Goal: Browse casually

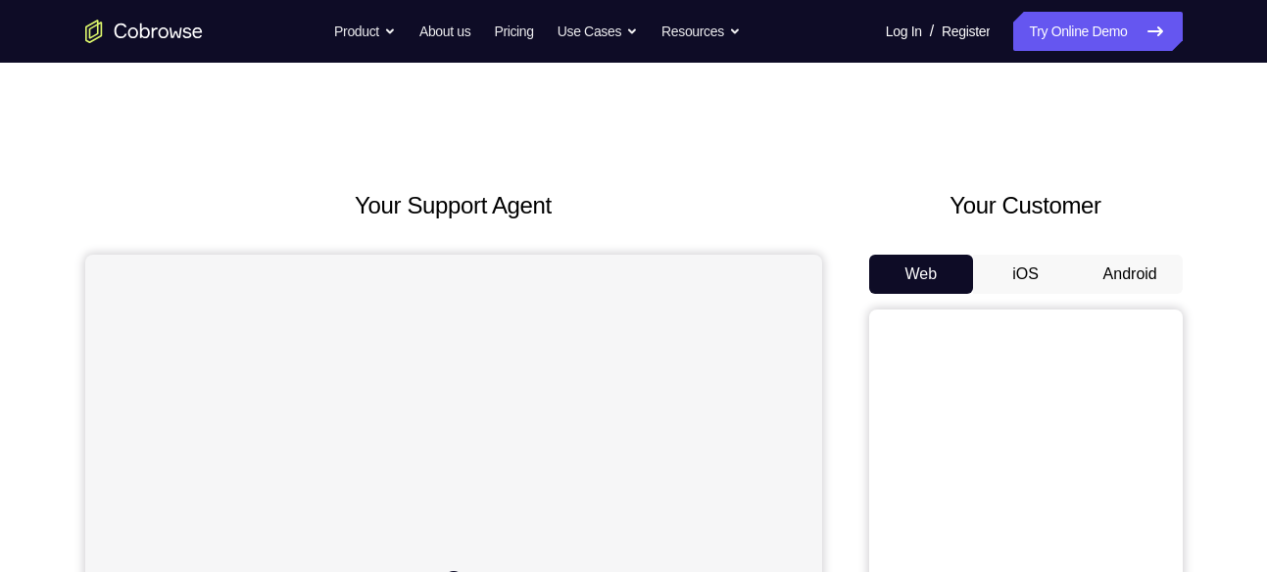
click at [1131, 267] on button "Android" at bounding box center [1130, 274] width 105 height 39
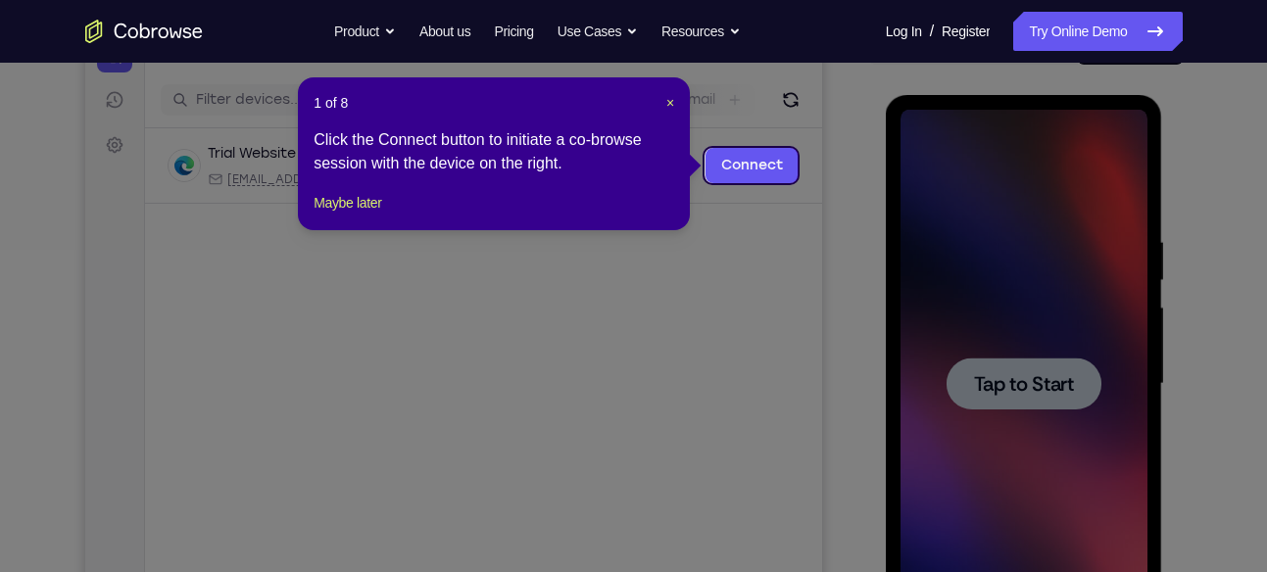
click at [1059, 350] on icon at bounding box center [641, 286] width 1282 height 572
click at [668, 104] on span "×" at bounding box center [671, 103] width 8 height 16
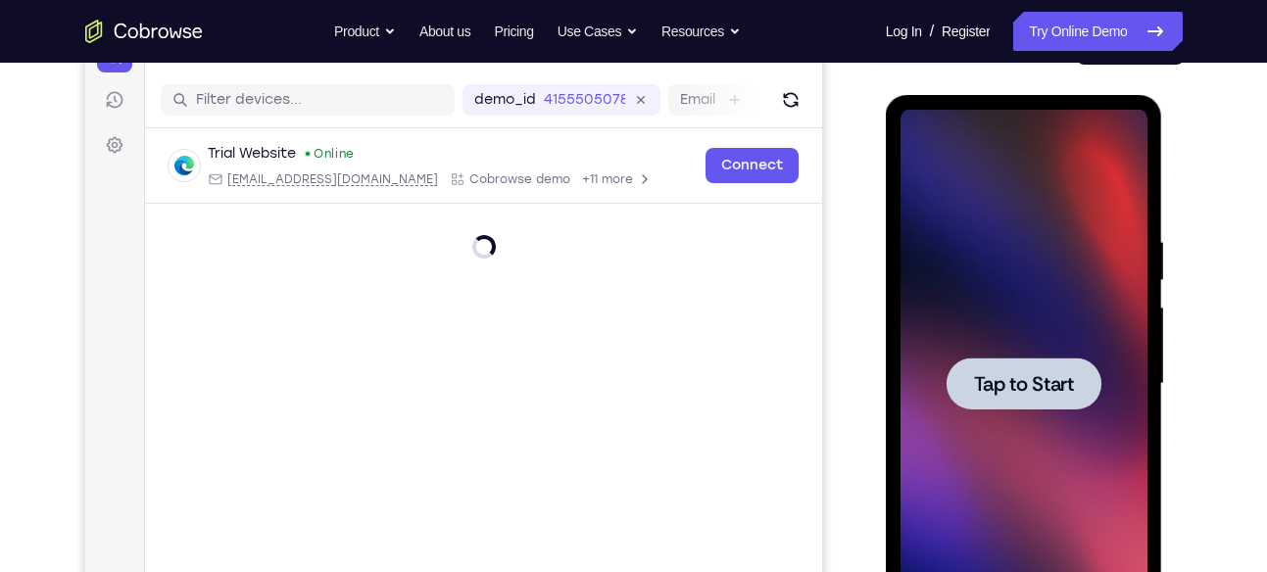
click at [1019, 394] on span "Tap to Start" at bounding box center [1024, 384] width 100 height 20
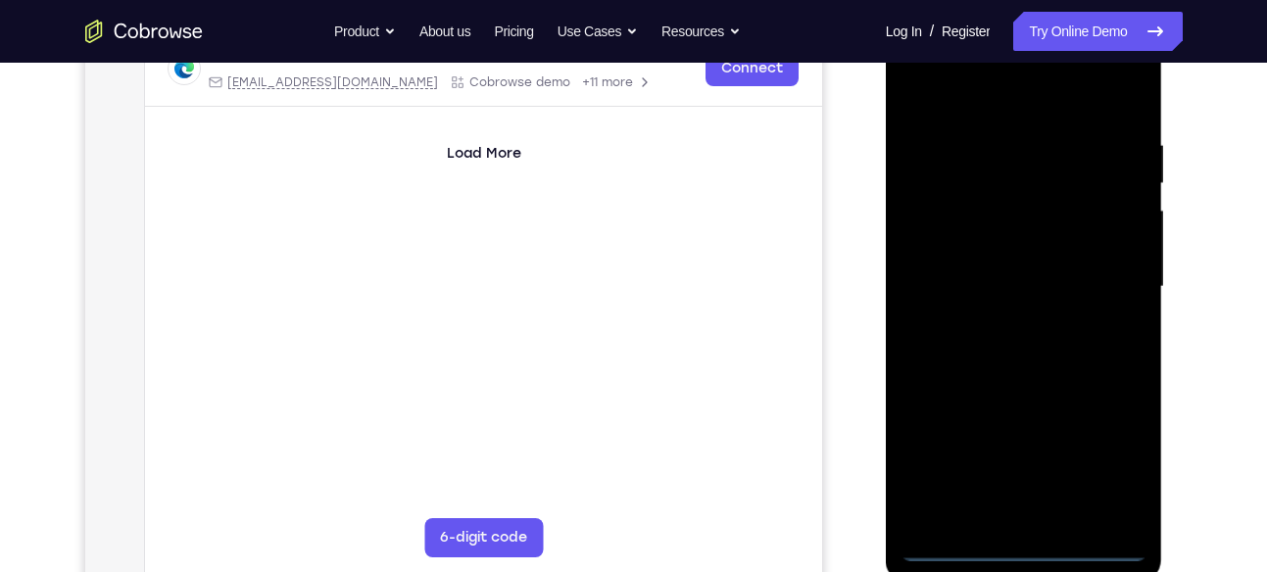
scroll to position [340, 0]
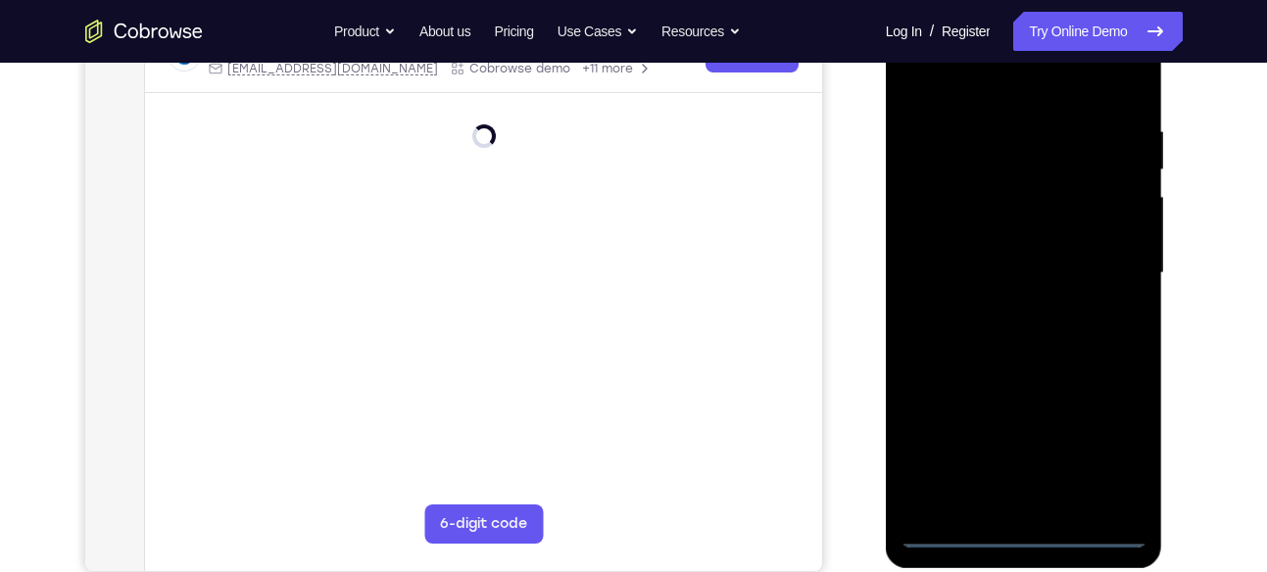
click at [1023, 534] on div at bounding box center [1024, 273] width 247 height 549
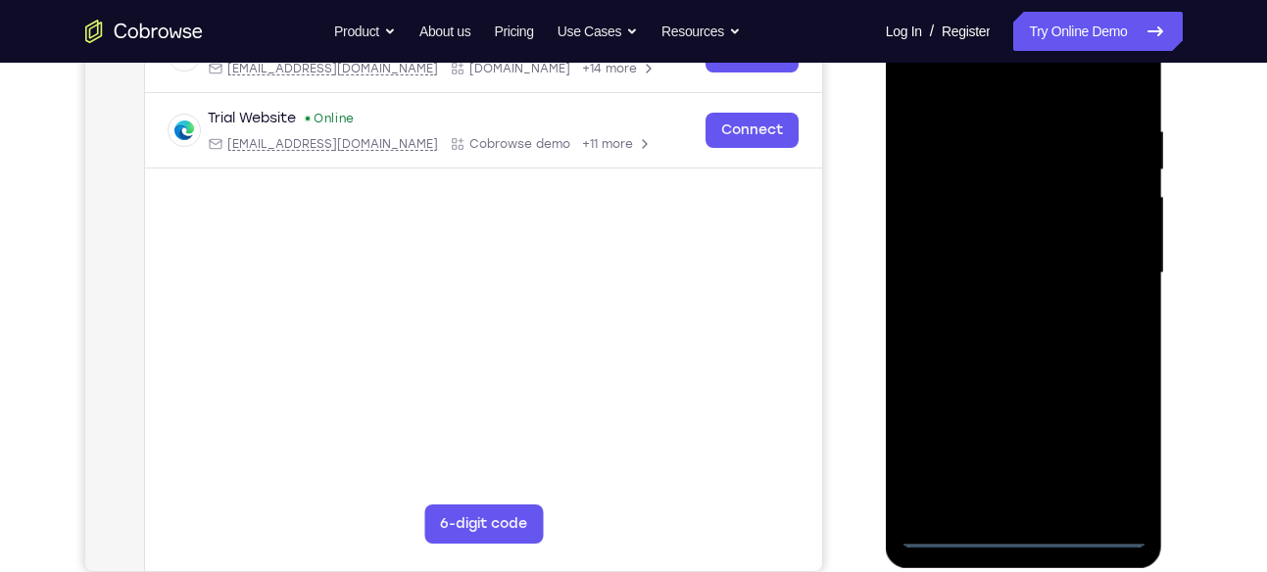
click at [1104, 457] on div at bounding box center [1024, 273] width 247 height 549
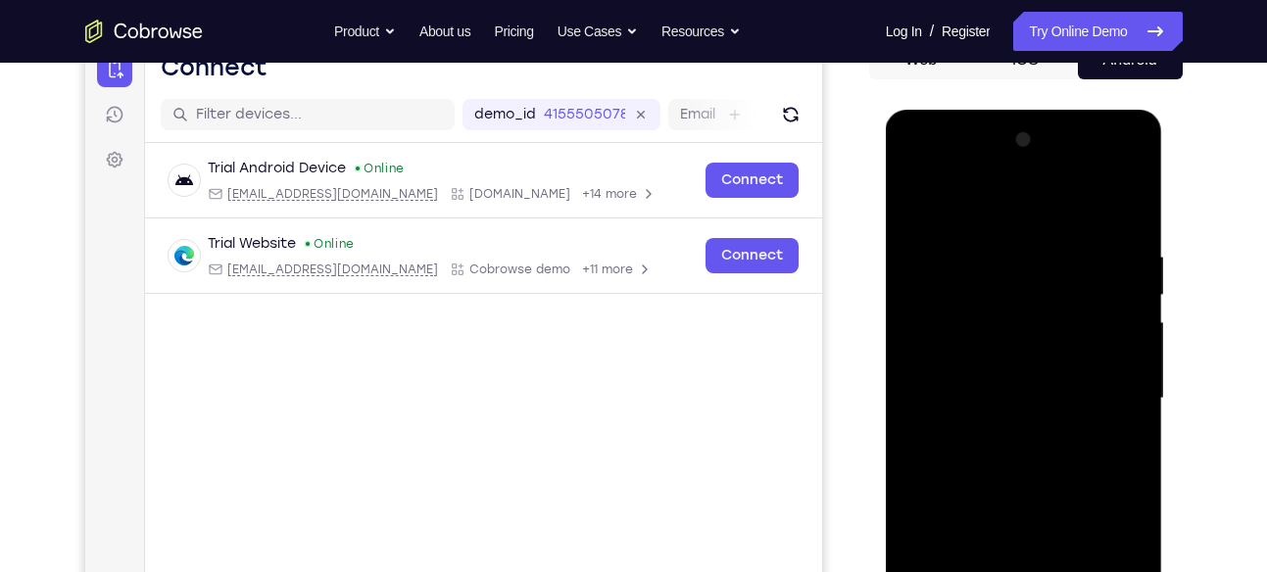
scroll to position [230, 0]
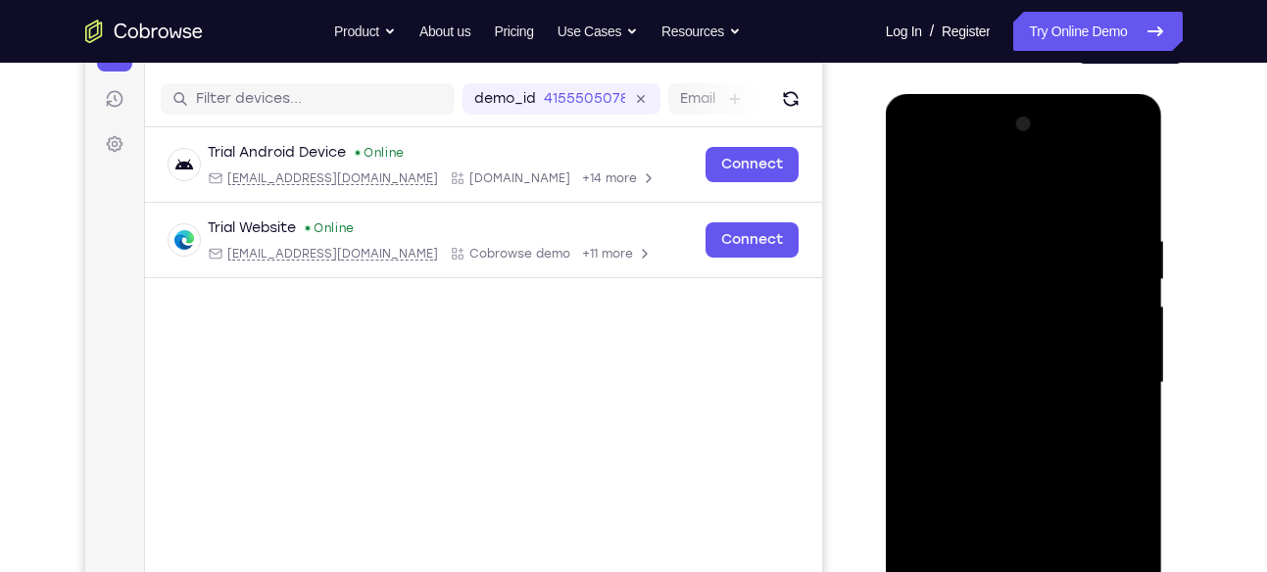
click at [970, 215] on div at bounding box center [1024, 383] width 247 height 549
click at [933, 184] on div at bounding box center [1024, 383] width 247 height 549
click at [935, 322] on div at bounding box center [1024, 383] width 247 height 549
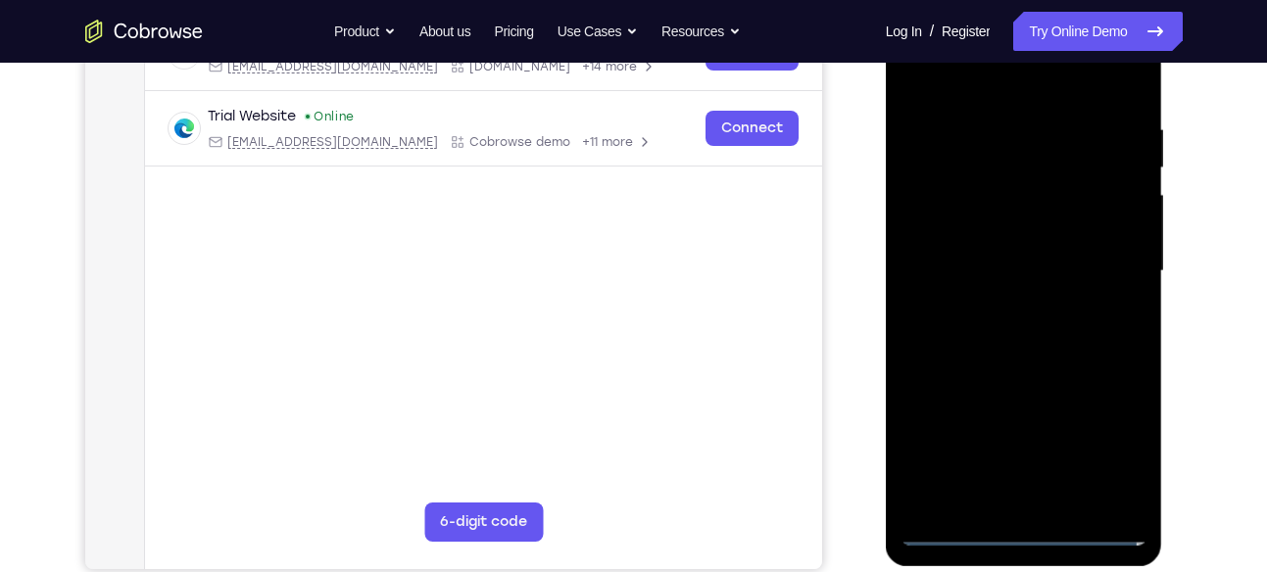
scroll to position [343, 0]
click at [965, 281] on div at bounding box center [1024, 270] width 247 height 549
click at [943, 260] on div at bounding box center [1024, 270] width 247 height 549
click at [958, 295] on div at bounding box center [1024, 270] width 247 height 549
click at [971, 363] on div at bounding box center [1024, 270] width 247 height 549
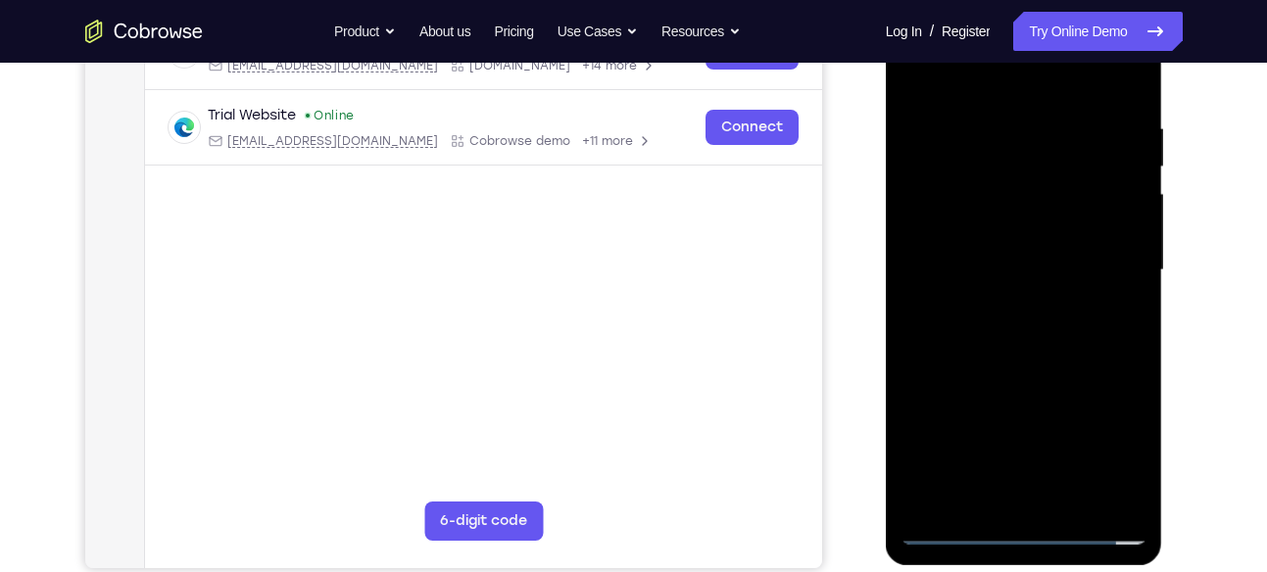
click at [1024, 243] on div at bounding box center [1024, 270] width 247 height 549
drag, startPoint x: 1013, startPoint y: 366, endPoint x: 1004, endPoint y: 234, distance: 131.6
click at [1004, 234] on div at bounding box center [1024, 270] width 247 height 549
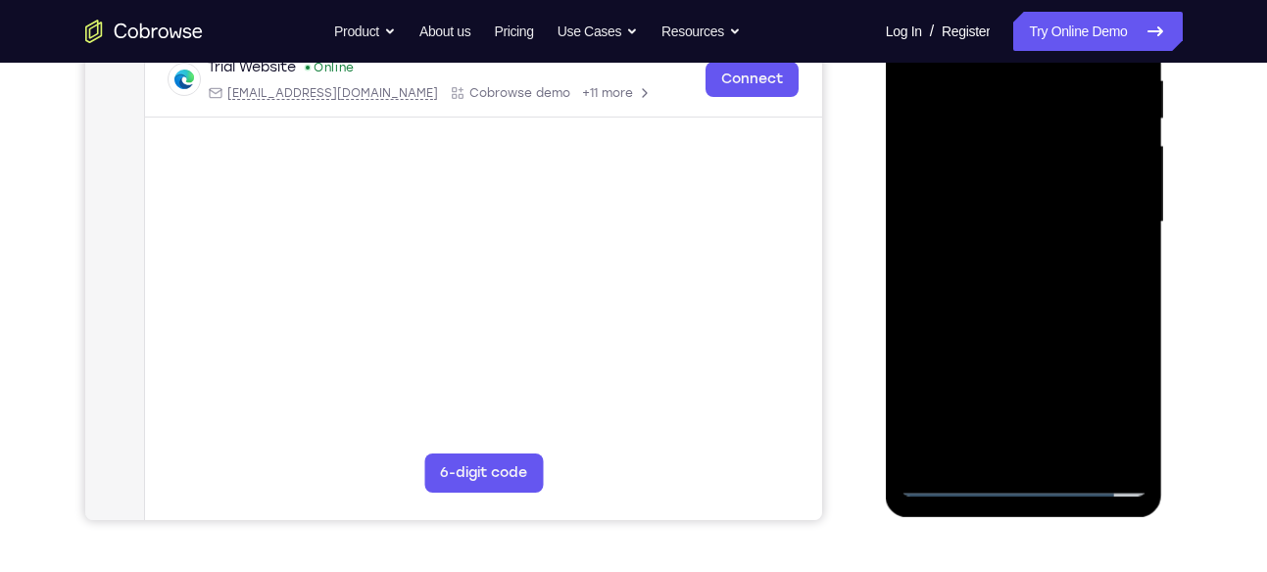
scroll to position [393, 0]
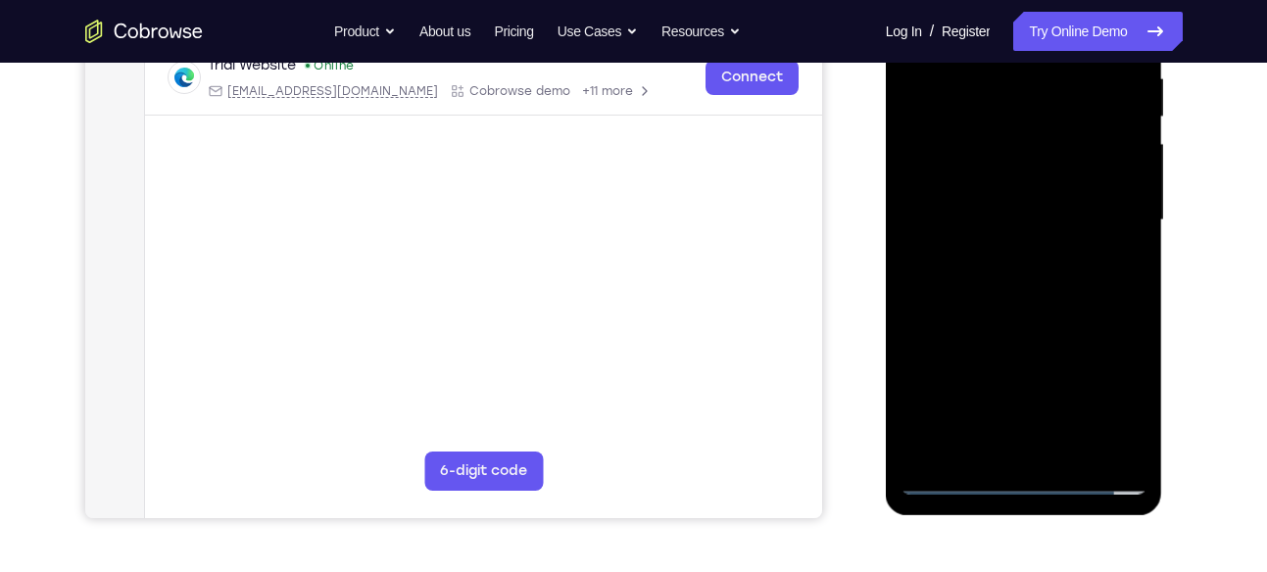
click at [1118, 178] on div at bounding box center [1024, 220] width 247 height 549
click at [933, 443] on div at bounding box center [1024, 220] width 247 height 549
click at [967, 175] on div at bounding box center [1024, 220] width 247 height 549
click at [967, 262] on div at bounding box center [1024, 220] width 247 height 549
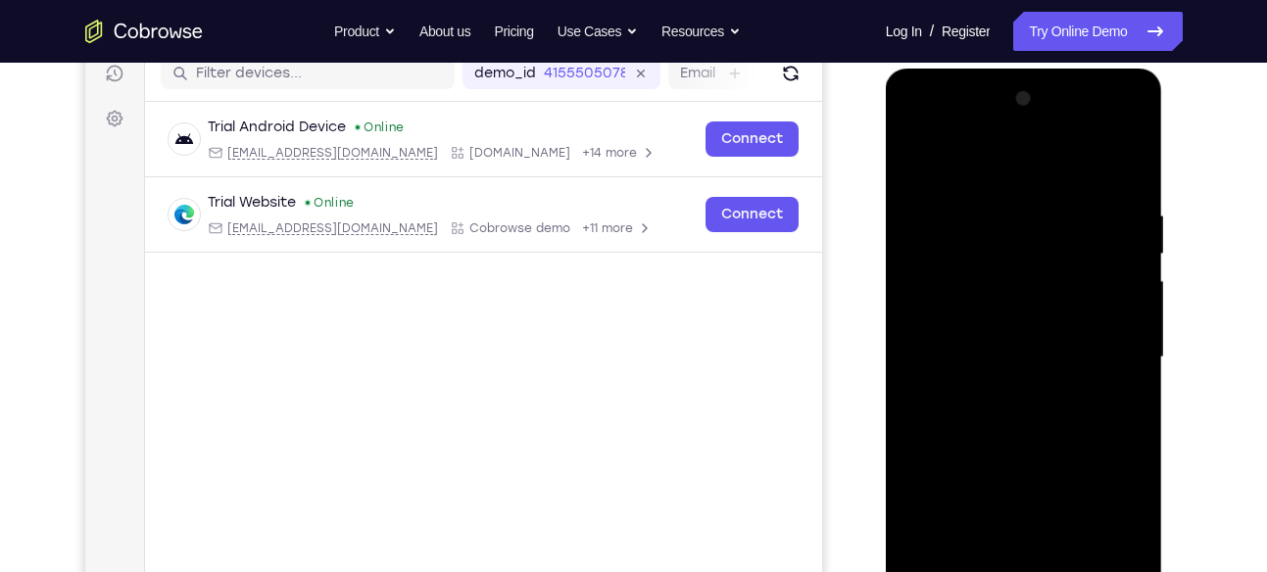
scroll to position [317, 0]
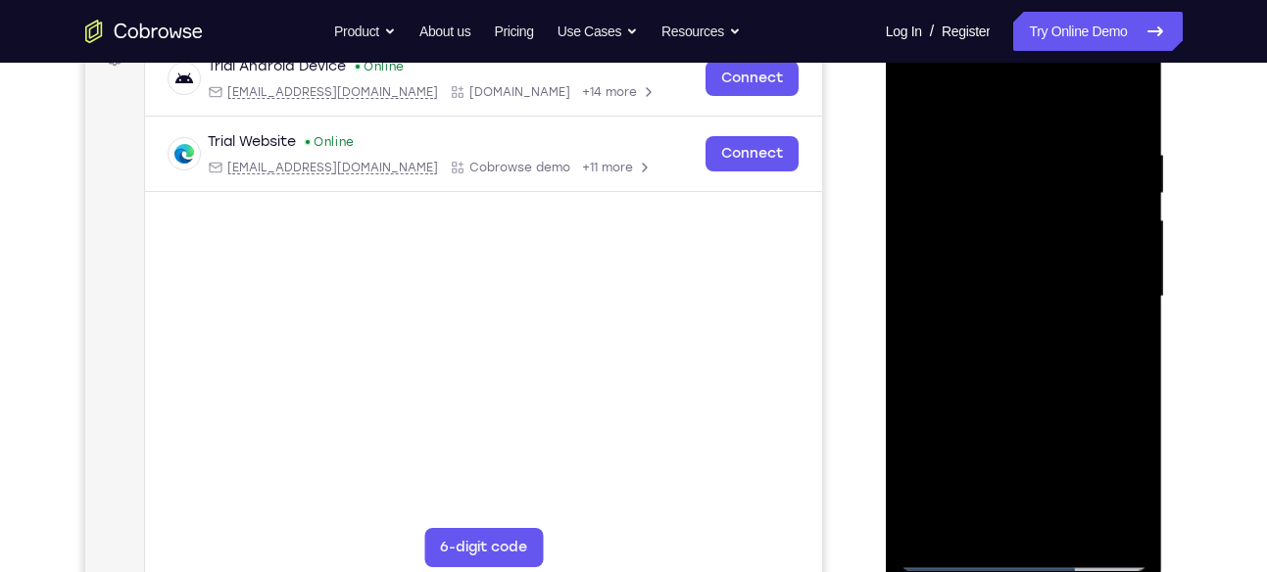
click at [1092, 113] on div at bounding box center [1024, 297] width 247 height 549
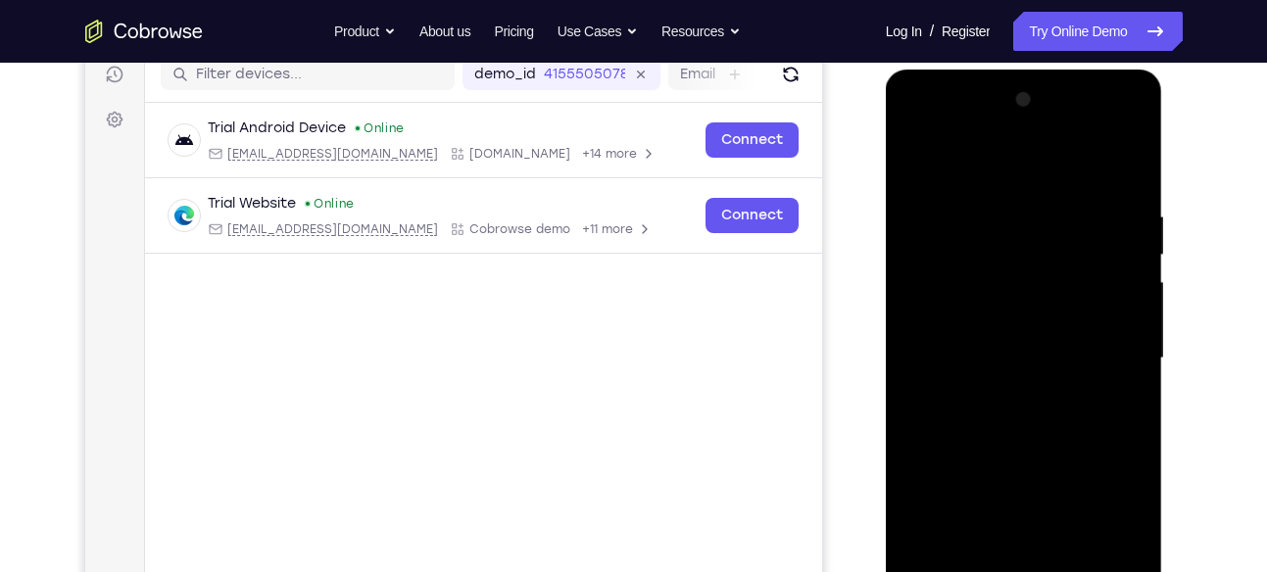
scroll to position [251, 0]
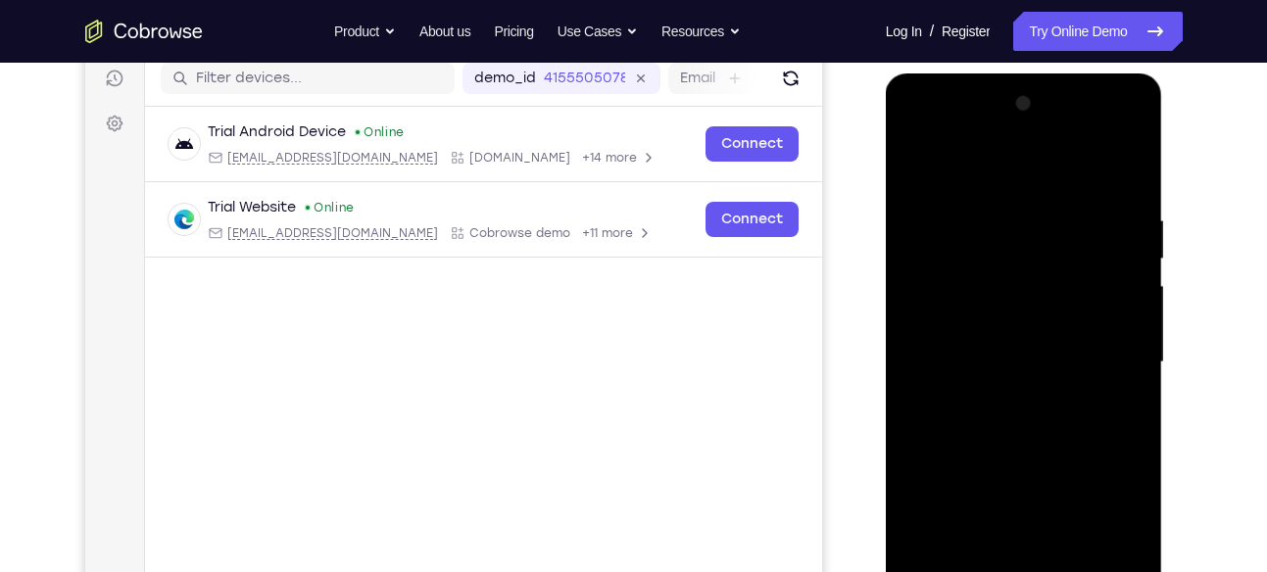
click at [1105, 126] on div at bounding box center [1024, 362] width 247 height 549
click at [924, 128] on div at bounding box center [1024, 362] width 247 height 549
click at [1103, 352] on div at bounding box center [1024, 362] width 247 height 549
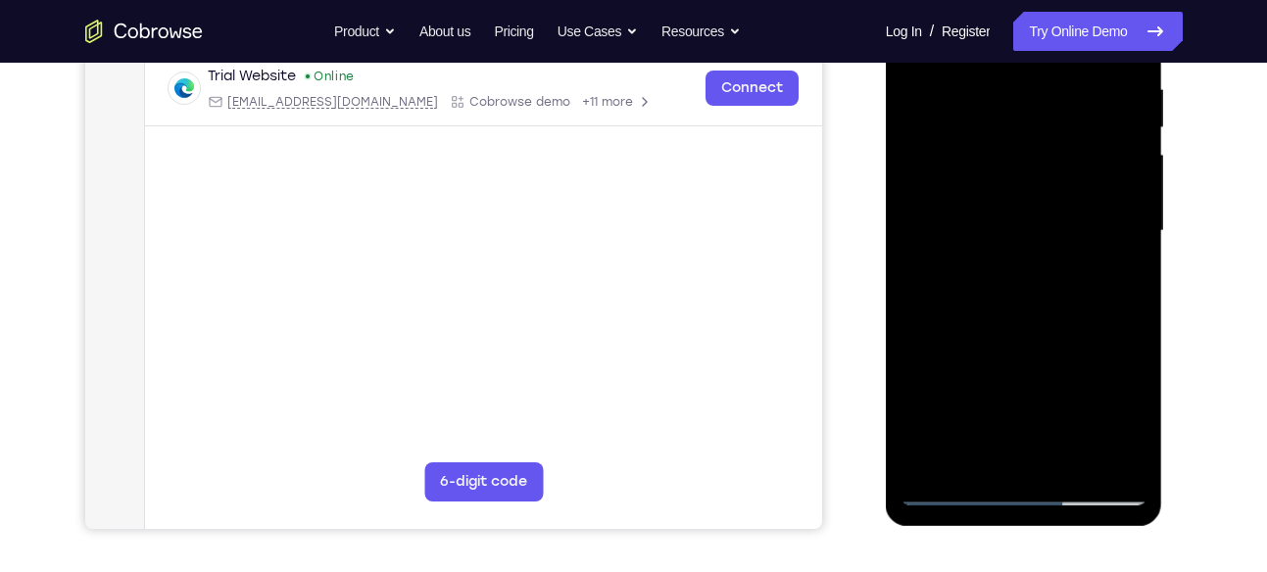
scroll to position [387, 0]
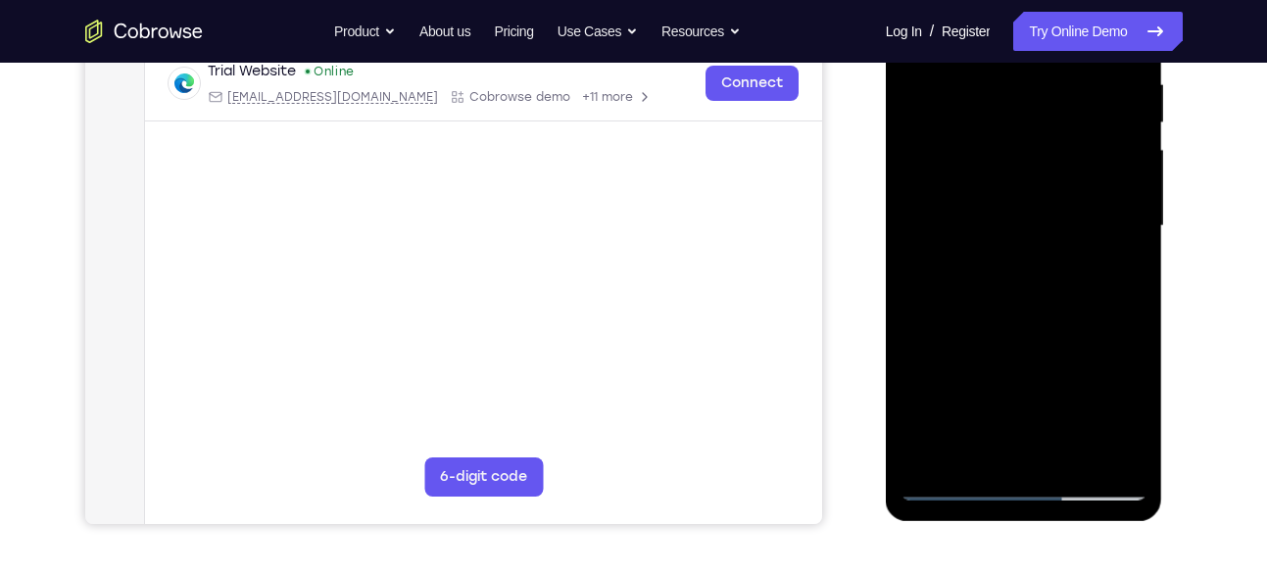
click at [1004, 258] on div at bounding box center [1024, 226] width 247 height 549
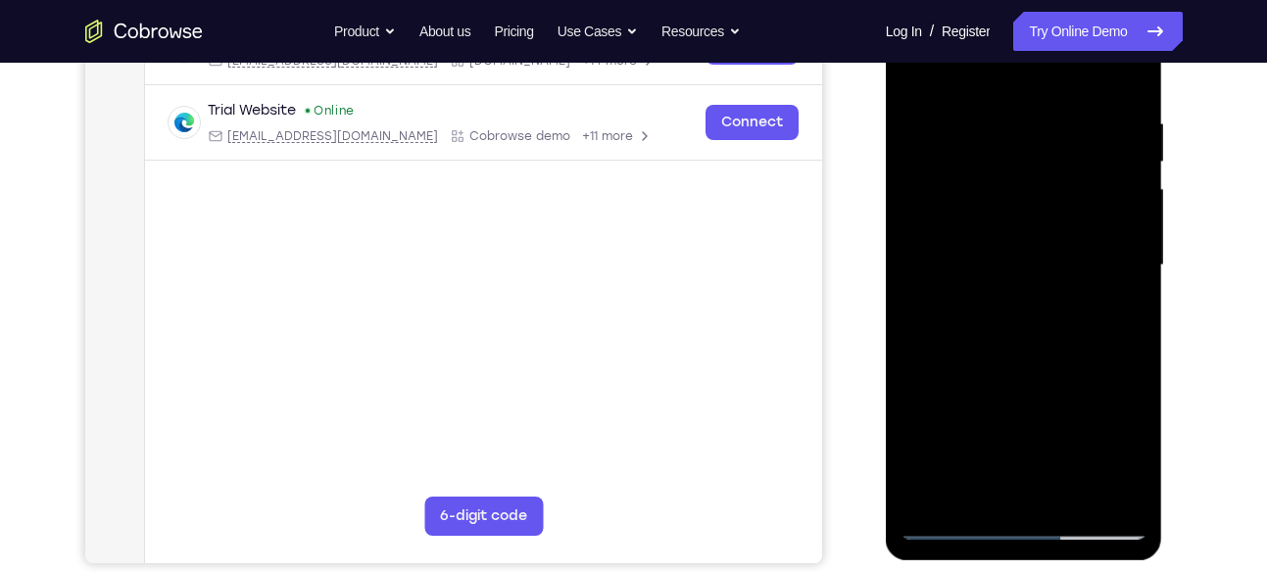
click at [983, 367] on div at bounding box center [1024, 265] width 247 height 549
click at [1007, 253] on div at bounding box center [1024, 265] width 247 height 549
click at [965, 211] on div at bounding box center [1024, 265] width 247 height 549
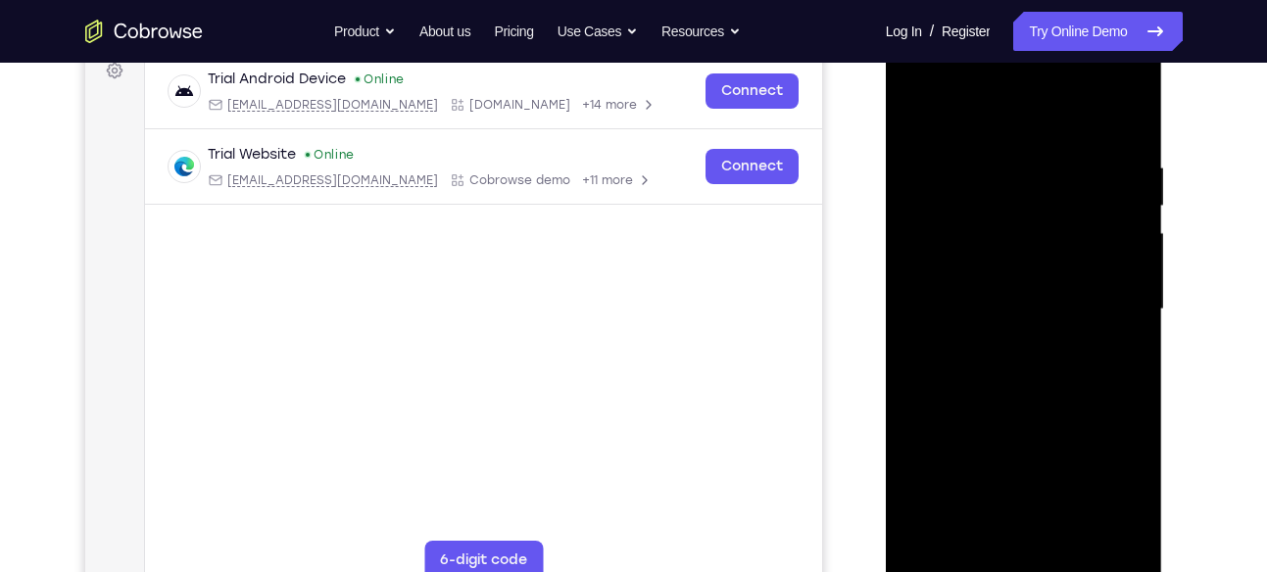
click at [967, 207] on div at bounding box center [1024, 309] width 247 height 549
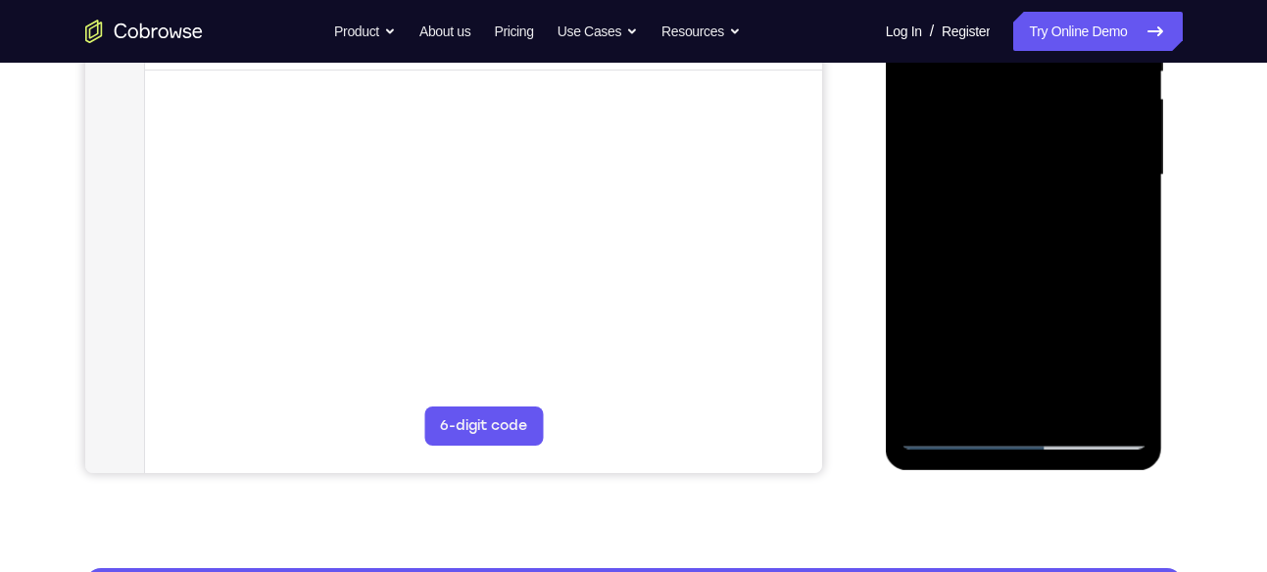
scroll to position [439, 0]
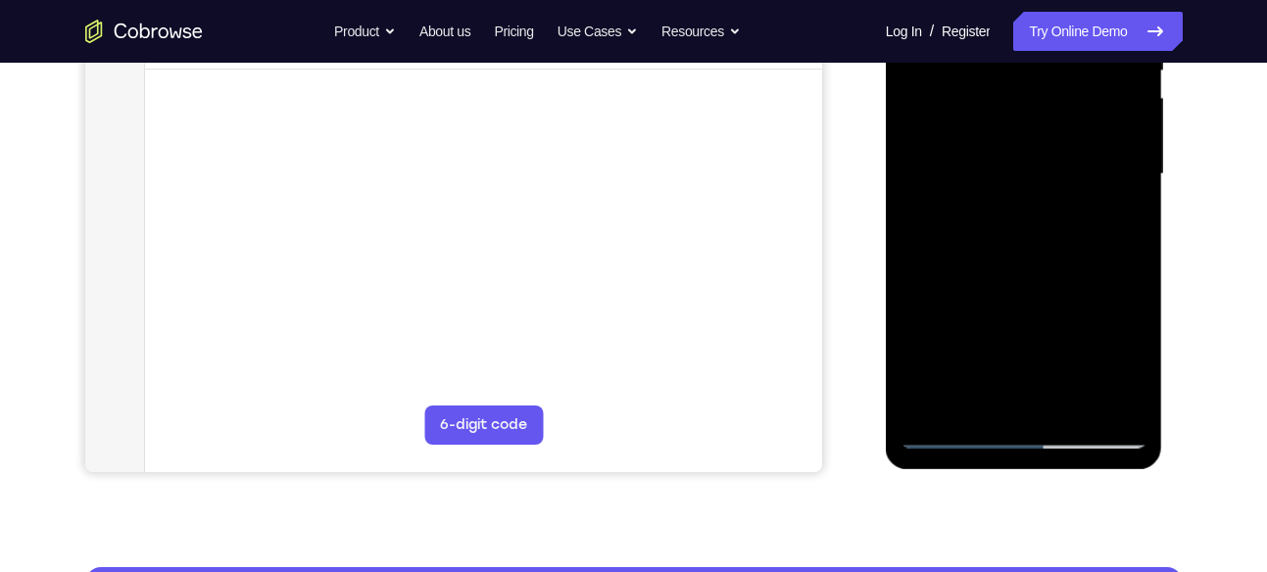
click at [1027, 243] on div at bounding box center [1024, 174] width 247 height 549
click at [1062, 397] on div at bounding box center [1024, 174] width 247 height 549
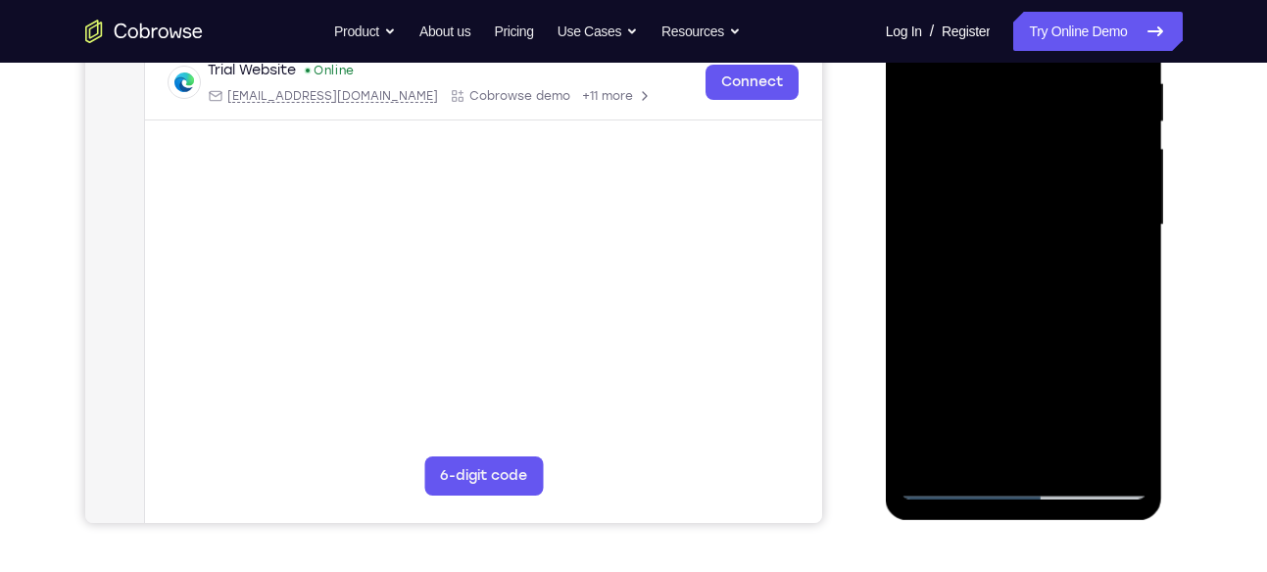
scroll to position [387, 0]
click at [1010, 322] on div at bounding box center [1024, 226] width 247 height 549
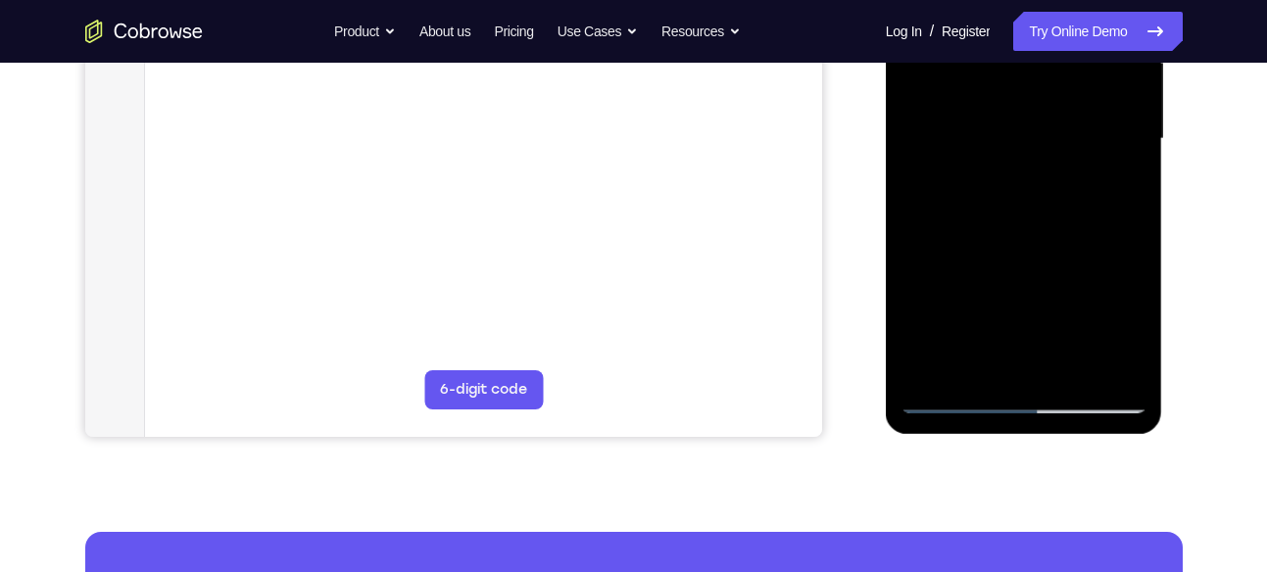
click at [945, 399] on div at bounding box center [1024, 139] width 247 height 549
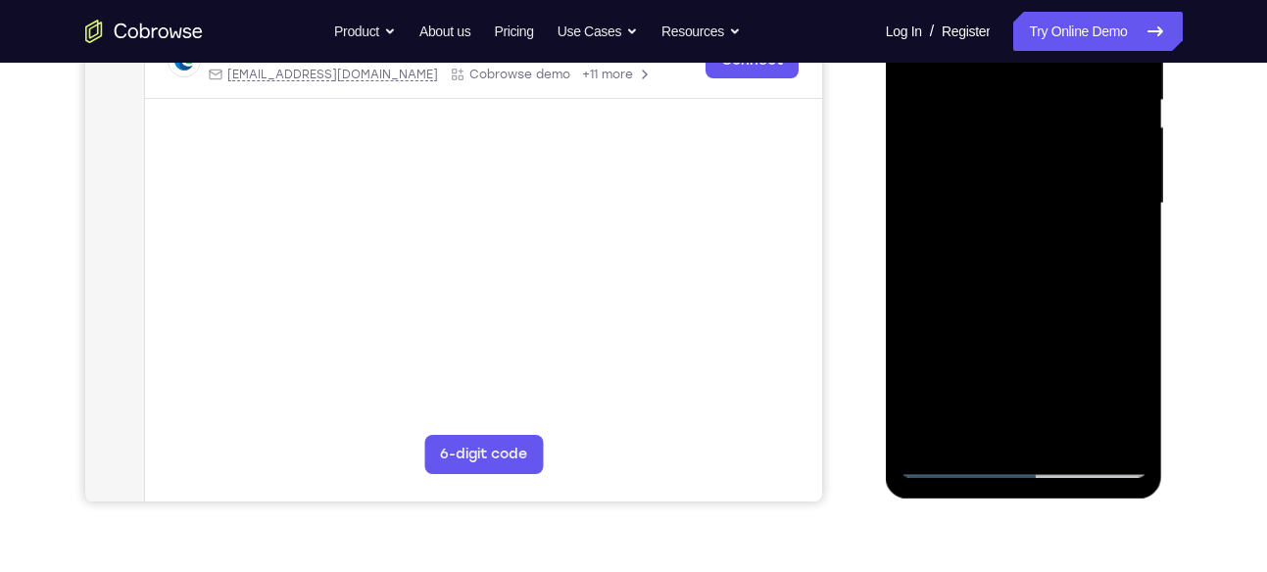
scroll to position [297, 0]
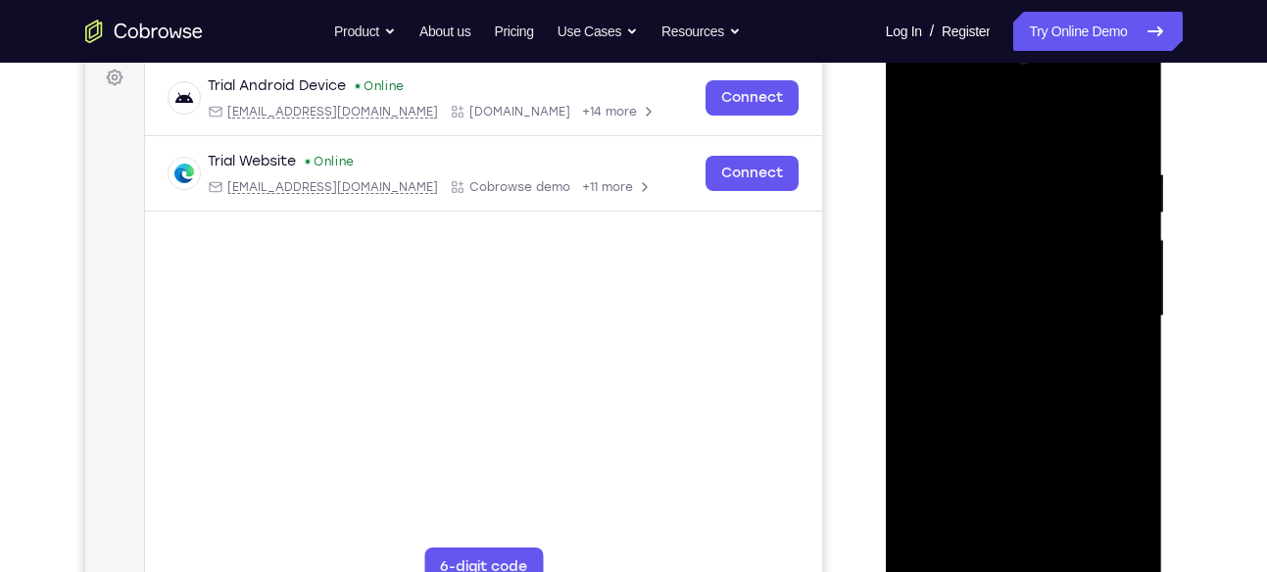
click at [1125, 122] on div at bounding box center [1024, 316] width 247 height 549
click at [918, 121] on div at bounding box center [1024, 316] width 247 height 549
click at [998, 169] on div at bounding box center [1024, 316] width 247 height 549
click at [1133, 297] on div at bounding box center [1024, 316] width 247 height 549
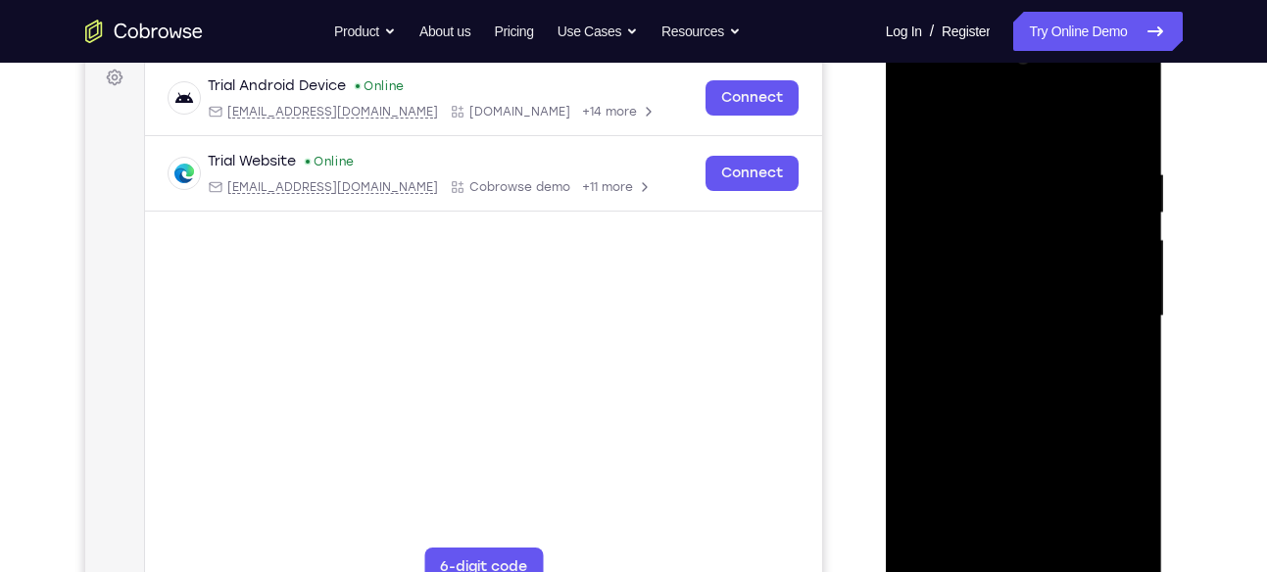
click at [1133, 297] on div at bounding box center [1024, 316] width 247 height 549
drag, startPoint x: 1133, startPoint y: 297, endPoint x: 911, endPoint y: 273, distance: 223.8
click at [911, 273] on div at bounding box center [1024, 316] width 247 height 549
drag, startPoint x: 1137, startPoint y: 313, endPoint x: 851, endPoint y: 299, distance: 286.6
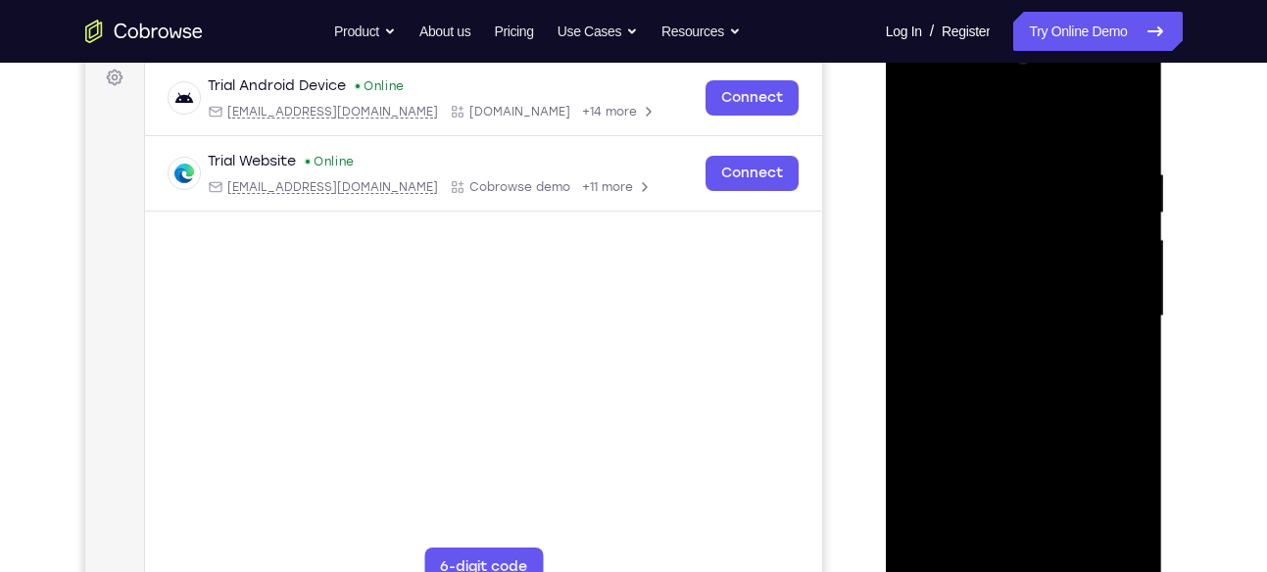
click at [886, 299] on html "Online web based iOS Simulators and Android Emulators. Run iPhone, iPad, Mobile…" at bounding box center [1025, 321] width 279 height 588
click at [1127, 300] on div at bounding box center [1024, 316] width 247 height 549
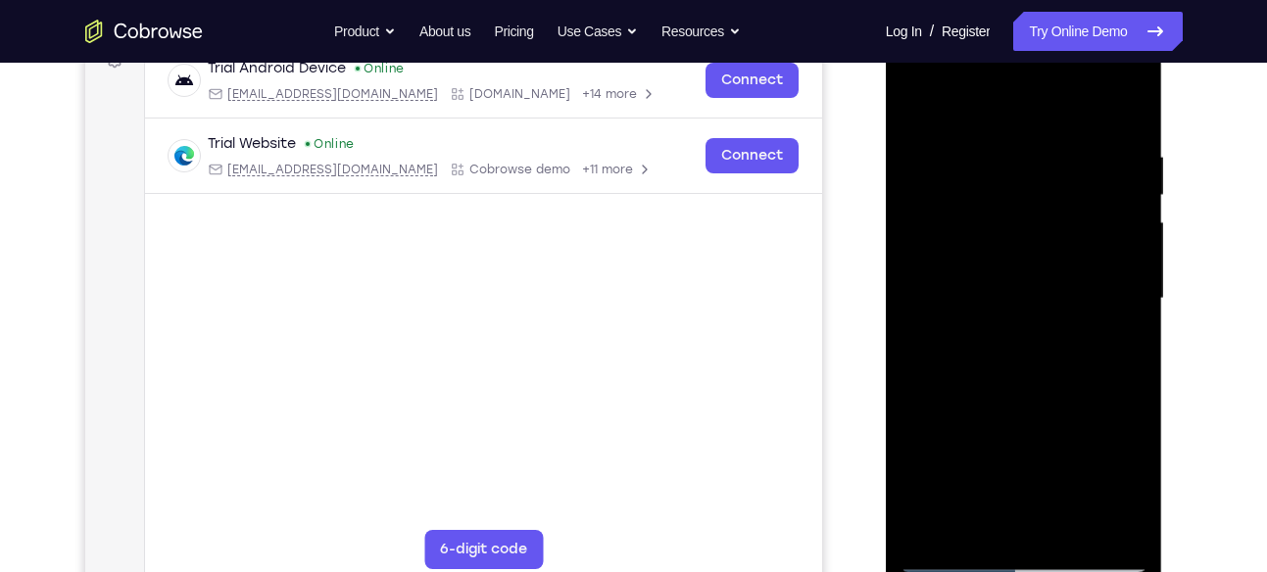
scroll to position [316, 0]
drag, startPoint x: 1127, startPoint y: 281, endPoint x: 866, endPoint y: 291, distance: 261.9
click at [886, 291] on html "Online web based iOS Simulators and Android Emulators. Run iPhone, iPad, Mobile…" at bounding box center [1025, 303] width 279 height 588
click at [1136, 298] on div at bounding box center [1024, 298] width 247 height 549
drag, startPoint x: 1136, startPoint y: 298, endPoint x: 911, endPoint y: 291, distance: 225.6
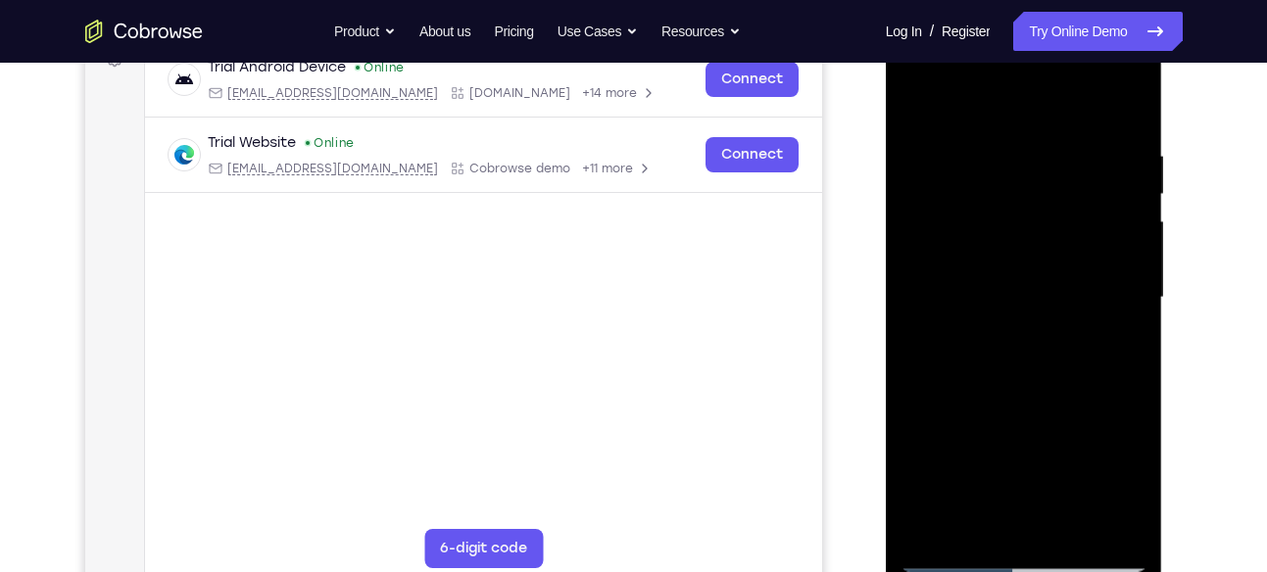
click at [911, 291] on div at bounding box center [1024, 298] width 247 height 549
drag, startPoint x: 1121, startPoint y: 286, endPoint x: 905, endPoint y: 289, distance: 216.7
click at [905, 289] on div at bounding box center [1024, 298] width 247 height 549
click at [1127, 111] on div at bounding box center [1024, 298] width 247 height 549
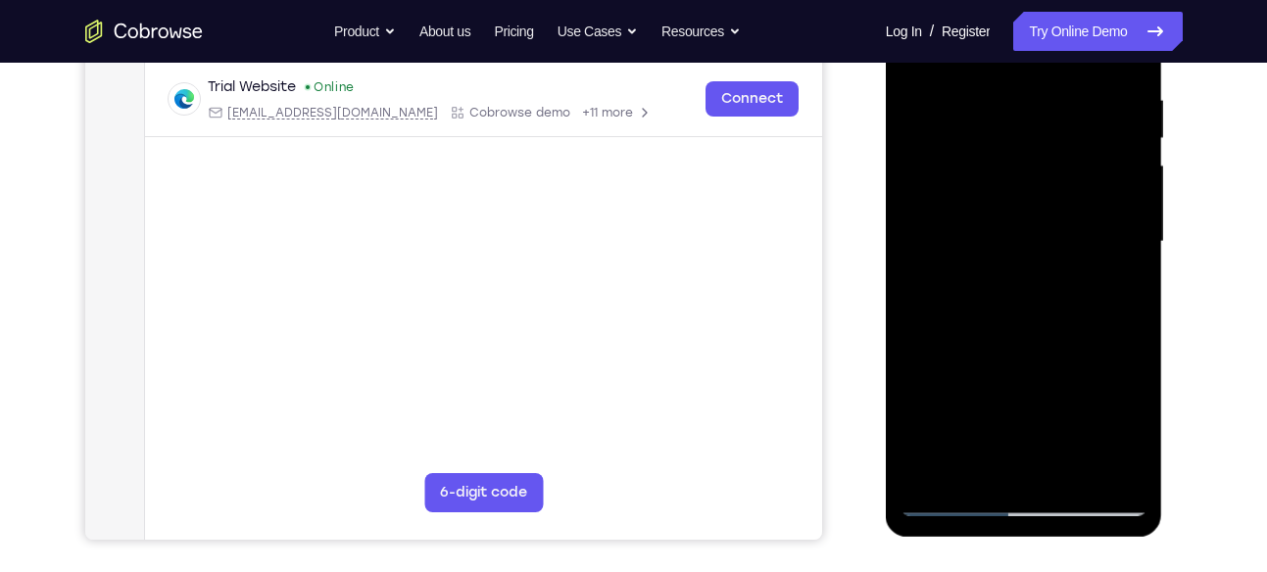
scroll to position [376, 0]
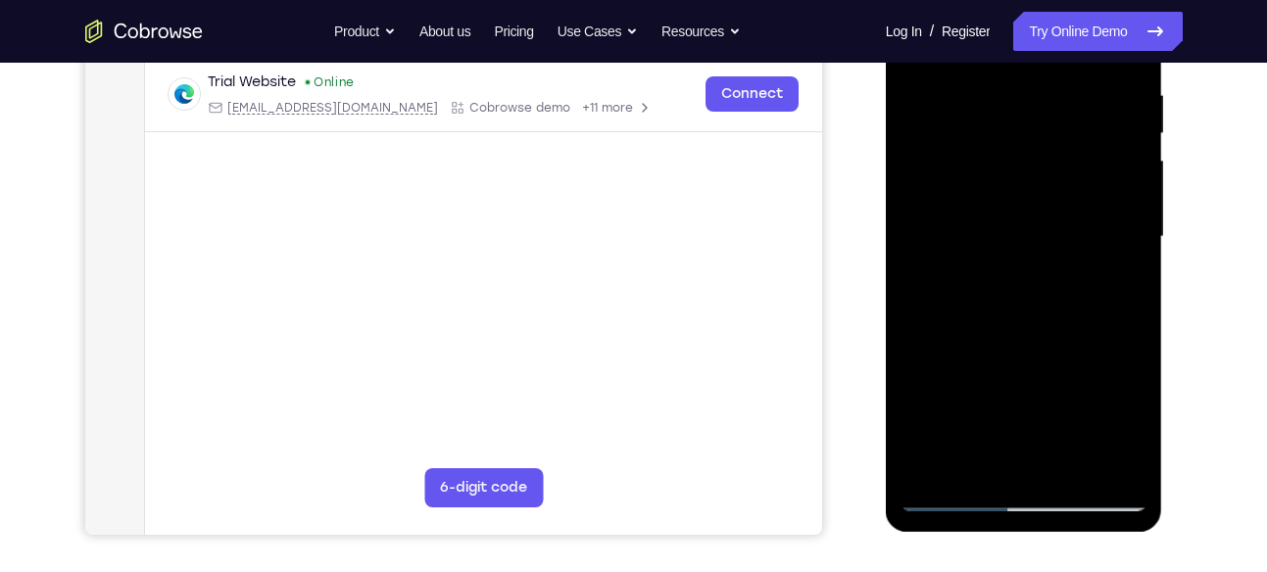
drag, startPoint x: 1055, startPoint y: 314, endPoint x: 1029, endPoint y: 47, distance: 267.8
click at [1029, 47] on div at bounding box center [1024, 237] width 247 height 549
drag, startPoint x: 1023, startPoint y: 363, endPoint x: 1008, endPoint y: 59, distance: 304.3
click at [1008, 59] on div at bounding box center [1024, 237] width 247 height 549
drag, startPoint x: 1024, startPoint y: 401, endPoint x: 1021, endPoint y: 99, distance: 301.9
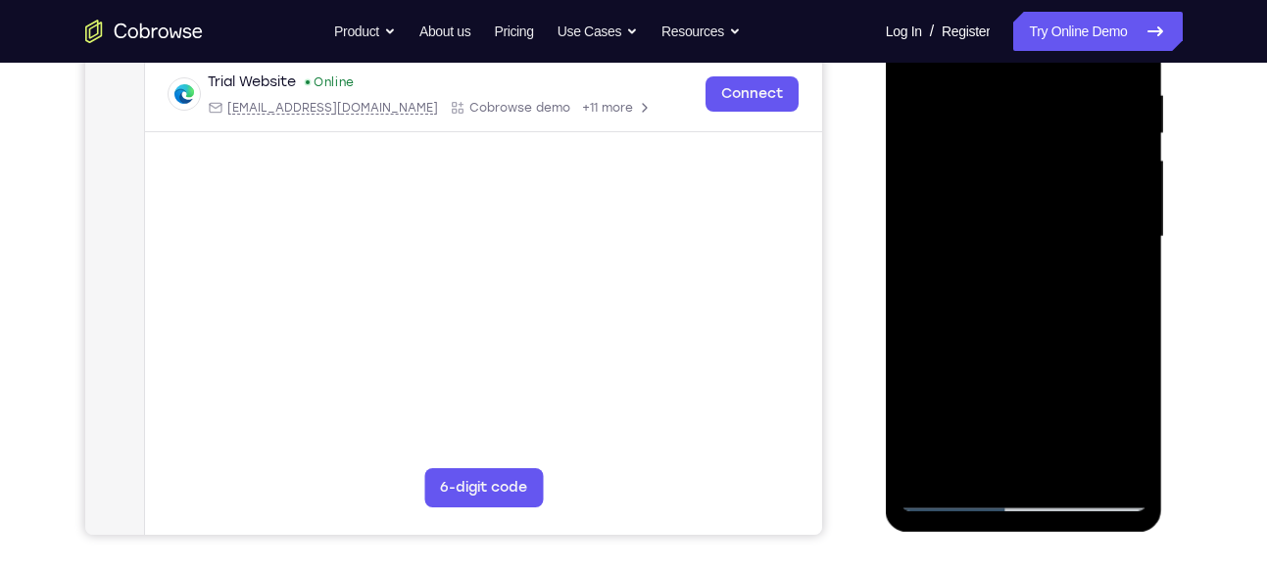
click at [1021, 99] on div at bounding box center [1024, 237] width 247 height 549
drag, startPoint x: 1016, startPoint y: 368, endPoint x: 1020, endPoint y: 83, distance: 284.3
click at [1020, 83] on div at bounding box center [1024, 237] width 247 height 549
drag, startPoint x: 1030, startPoint y: 326, endPoint x: 1026, endPoint y: 43, distance: 283.3
click at [1026, 43] on div at bounding box center [1024, 237] width 247 height 549
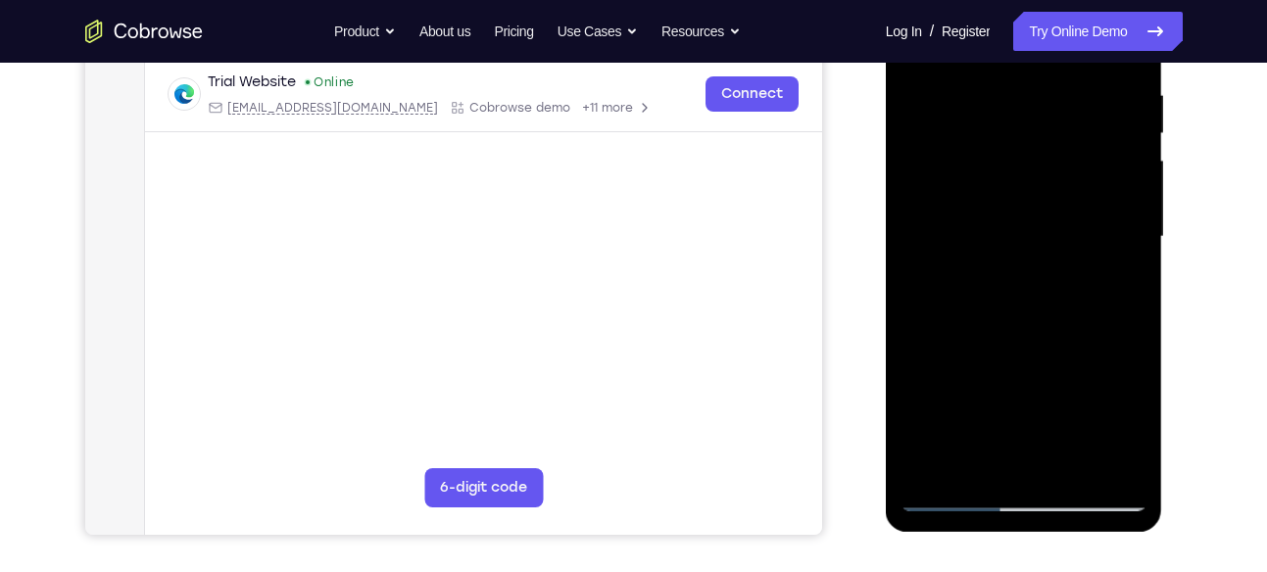
drag, startPoint x: 1032, startPoint y: 385, endPoint x: 1039, endPoint y: 174, distance: 211.8
click at [1039, 174] on div at bounding box center [1024, 237] width 247 height 549
click at [1039, 273] on div at bounding box center [1024, 237] width 247 height 549
drag, startPoint x: 1033, startPoint y: 384, endPoint x: 1040, endPoint y: 96, distance: 288.3
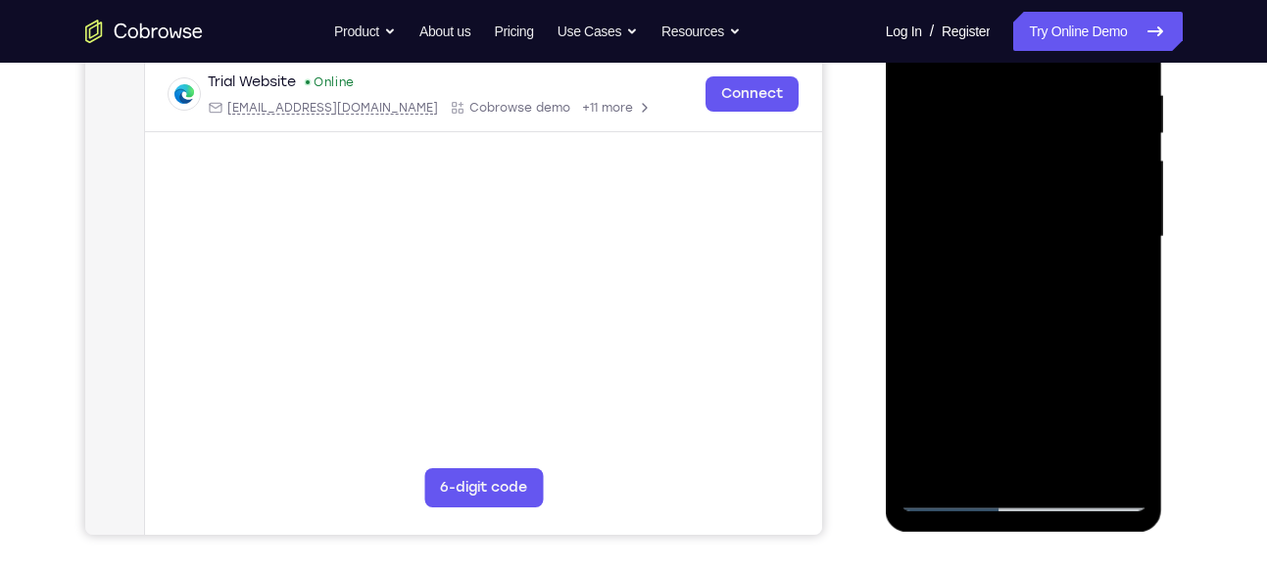
click at [1040, 96] on div at bounding box center [1024, 237] width 247 height 549
drag, startPoint x: 1056, startPoint y: 168, endPoint x: 1056, endPoint y: 360, distance: 192.1
click at [1056, 360] on div at bounding box center [1024, 237] width 247 height 549
click at [1125, 193] on div at bounding box center [1024, 237] width 247 height 549
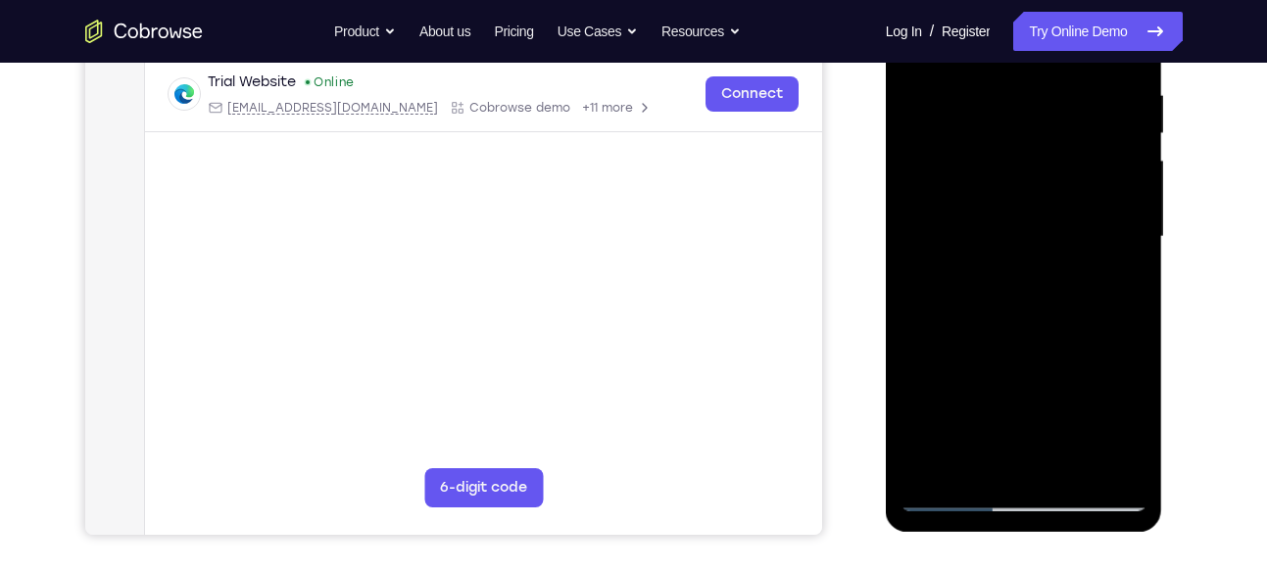
click at [1125, 193] on div at bounding box center [1024, 237] width 247 height 549
drag, startPoint x: 1068, startPoint y: 371, endPoint x: 1052, endPoint y: 116, distance: 255.4
click at [1052, 116] on div at bounding box center [1024, 237] width 247 height 549
drag, startPoint x: 1033, startPoint y: 331, endPoint x: 1046, endPoint y: 111, distance: 220.9
click at [1046, 111] on div at bounding box center [1024, 237] width 247 height 549
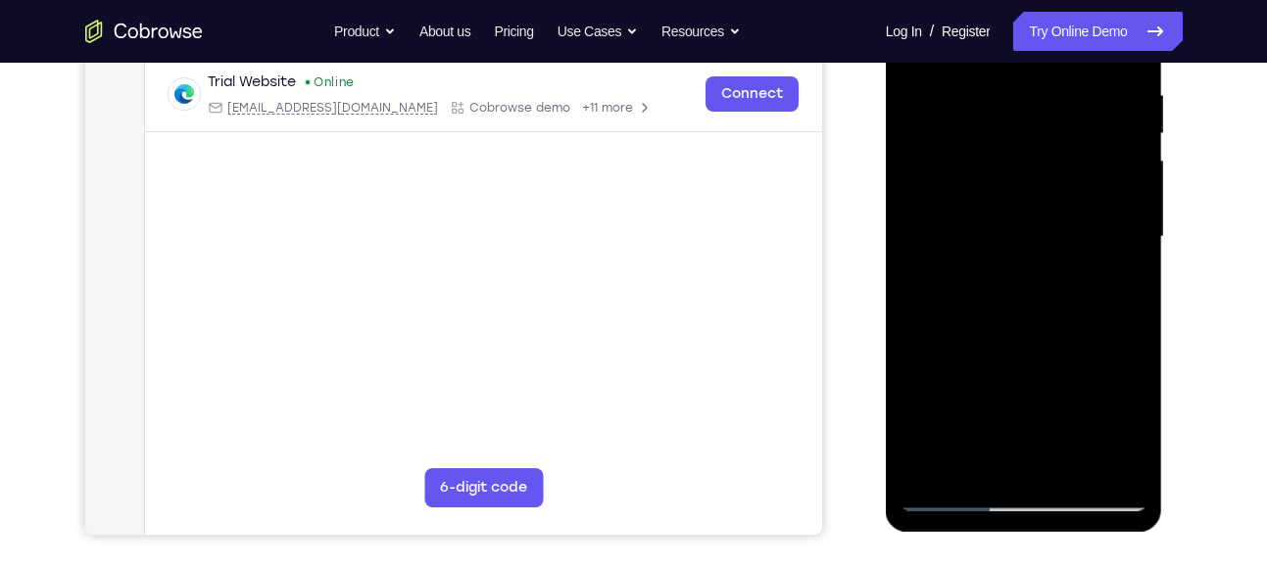
drag, startPoint x: 1032, startPoint y: 387, endPoint x: 1041, endPoint y: 140, distance: 247.2
click at [1041, 140] on div at bounding box center [1024, 237] width 247 height 549
click at [1033, 289] on div at bounding box center [1024, 237] width 247 height 549
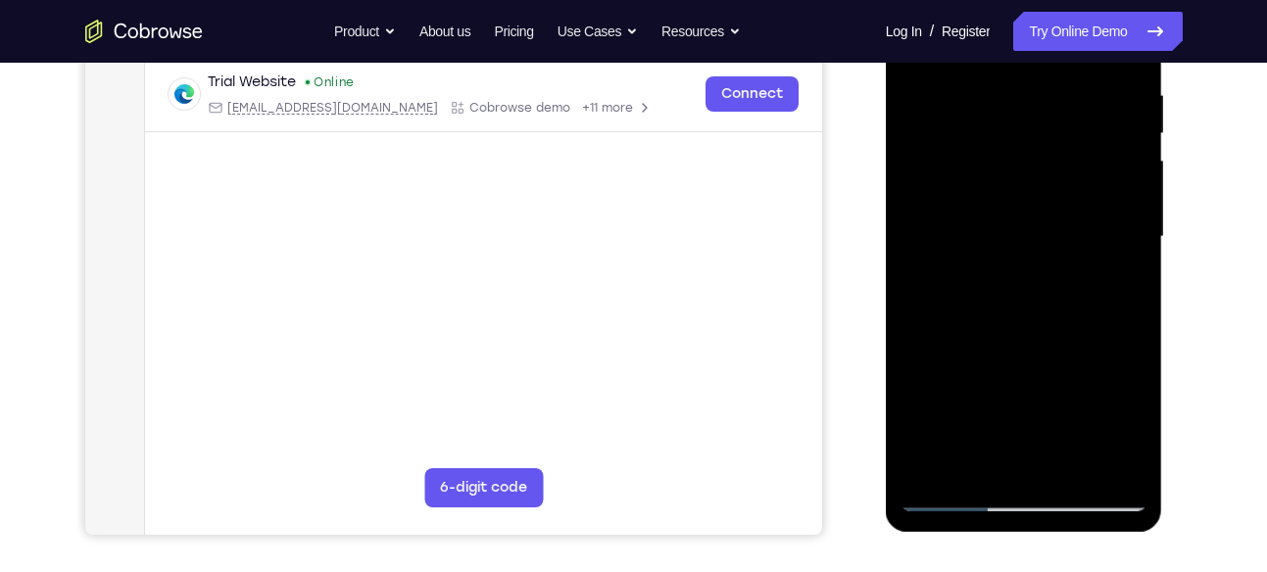
drag, startPoint x: 1017, startPoint y: 374, endPoint x: 1029, endPoint y: 188, distance: 186.7
click at [1029, 188] on div at bounding box center [1024, 237] width 247 height 549
drag, startPoint x: 1044, startPoint y: 312, endPoint x: 1053, endPoint y: 122, distance: 190.4
click at [1053, 122] on div at bounding box center [1024, 237] width 247 height 549
drag, startPoint x: 1044, startPoint y: 317, endPoint x: 1042, endPoint y: 121, distance: 196.1
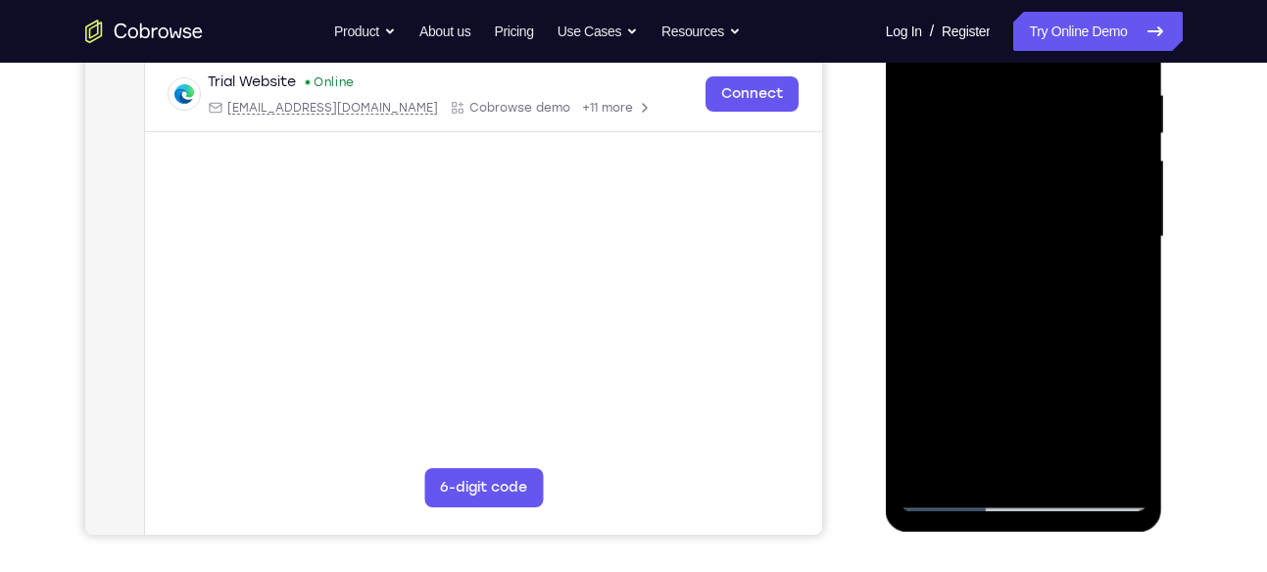
click at [1042, 121] on div at bounding box center [1024, 237] width 247 height 549
drag, startPoint x: 1004, startPoint y: 397, endPoint x: 1017, endPoint y: -7, distance: 404.1
click at [1017, 0] on div at bounding box center [1024, 237] width 247 height 549
drag, startPoint x: 976, startPoint y: 361, endPoint x: 985, endPoint y: 153, distance: 208.0
click at [985, 153] on div at bounding box center [1024, 237] width 247 height 549
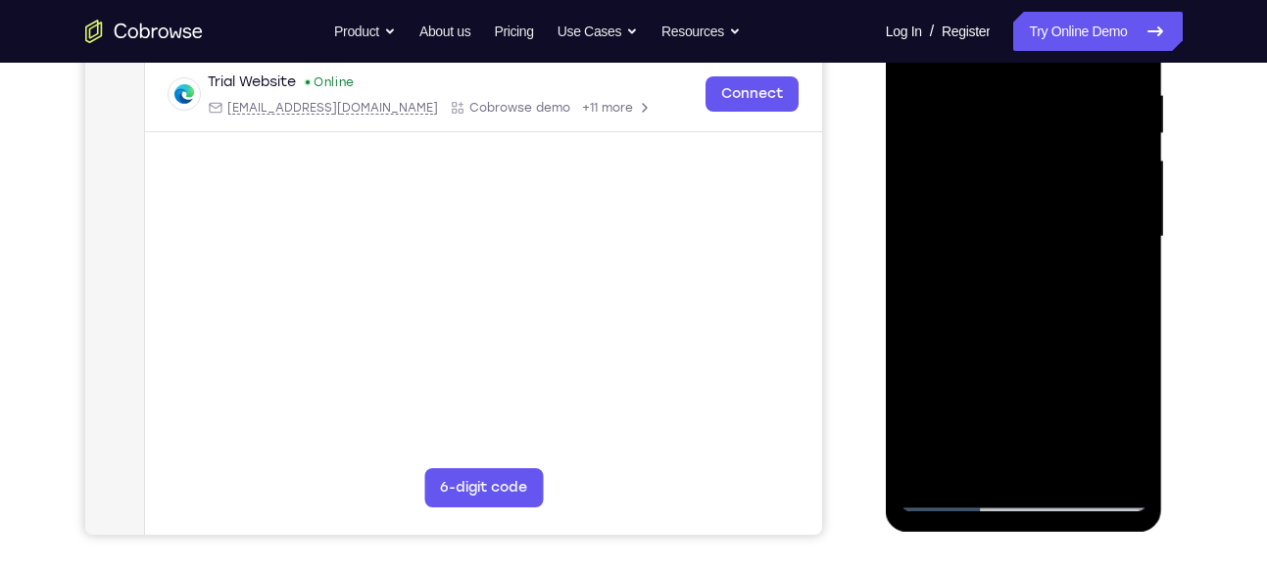
scroll to position [263, 0]
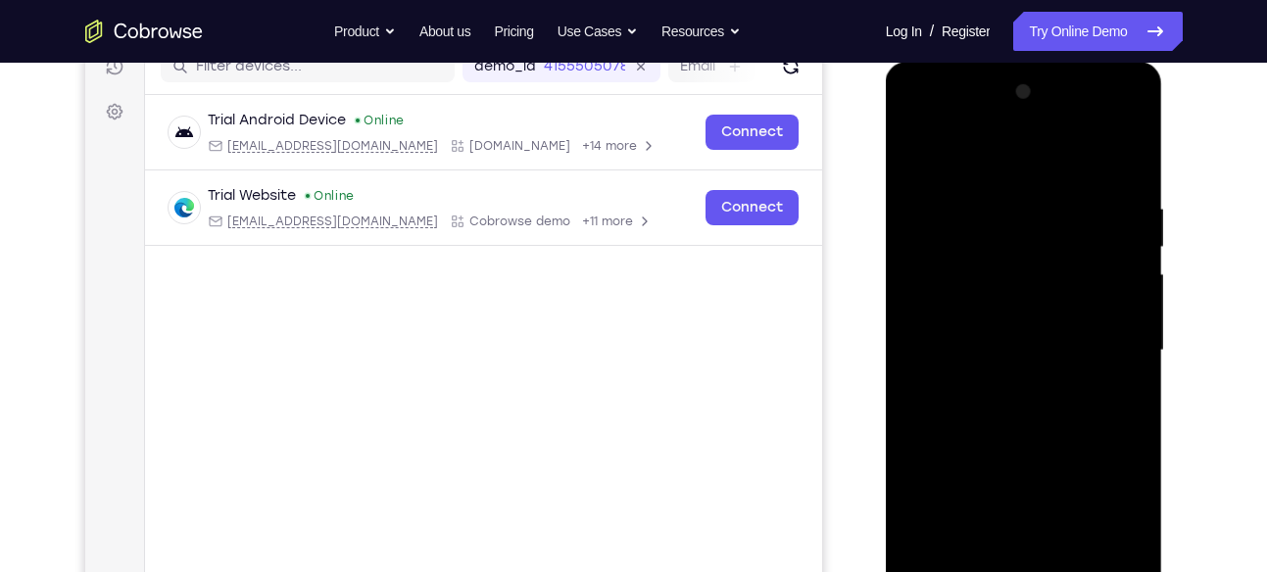
drag, startPoint x: 1003, startPoint y: 422, endPoint x: 1018, endPoint y: 151, distance: 271.0
click at [1018, 151] on div at bounding box center [1024, 350] width 247 height 549
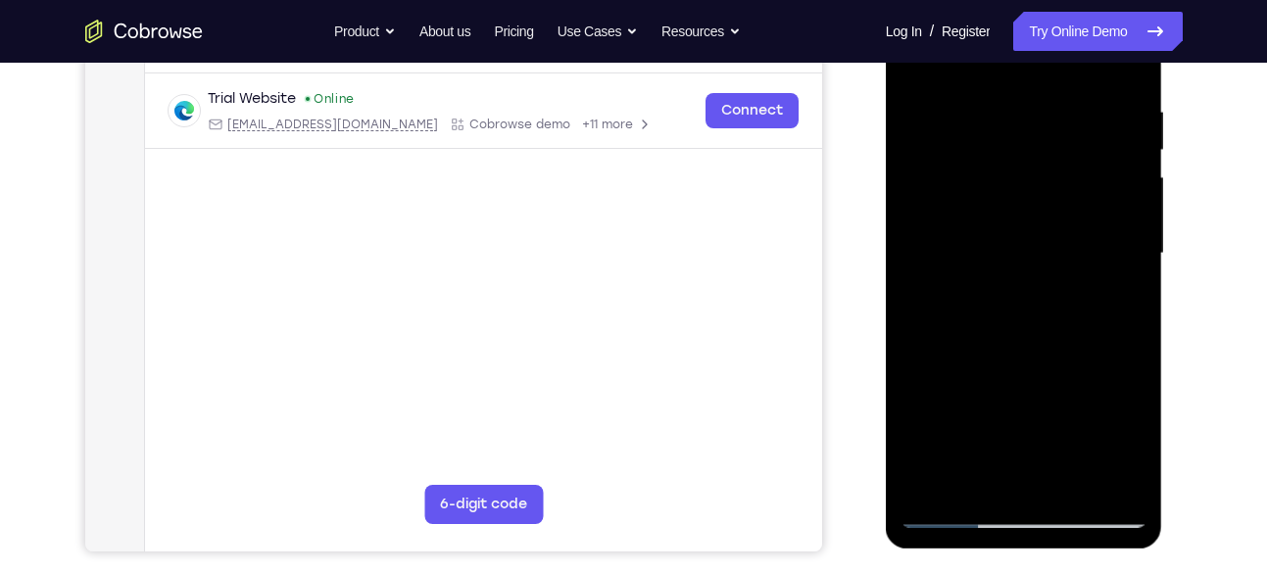
scroll to position [361, 0]
click at [1108, 478] on div at bounding box center [1024, 252] width 247 height 549
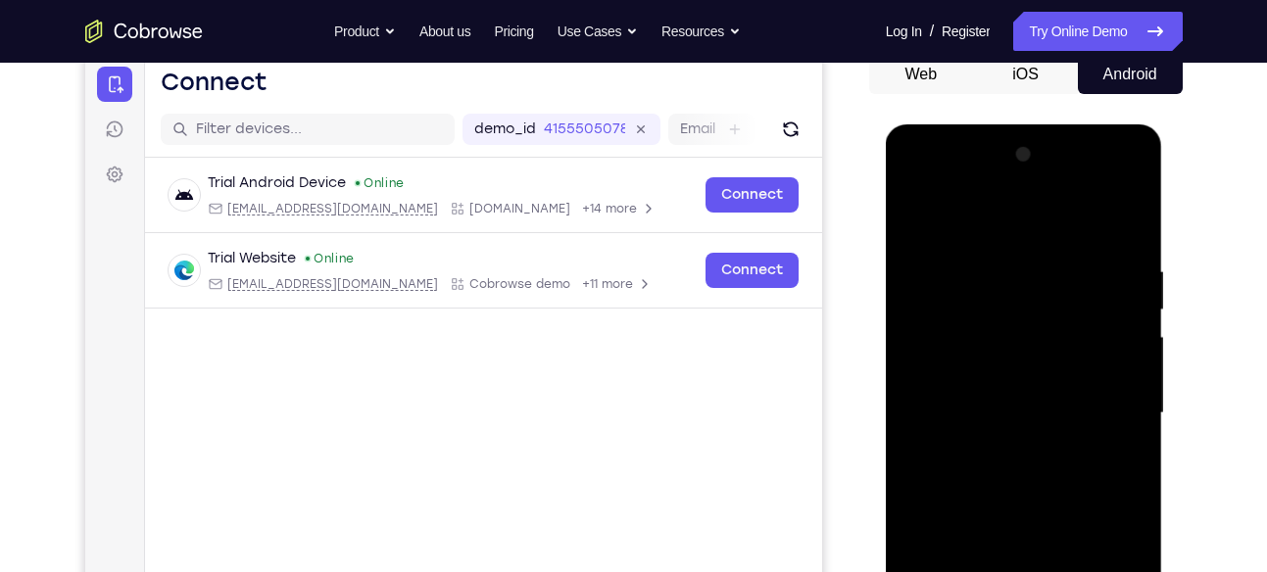
click at [917, 212] on div at bounding box center [1024, 413] width 247 height 549
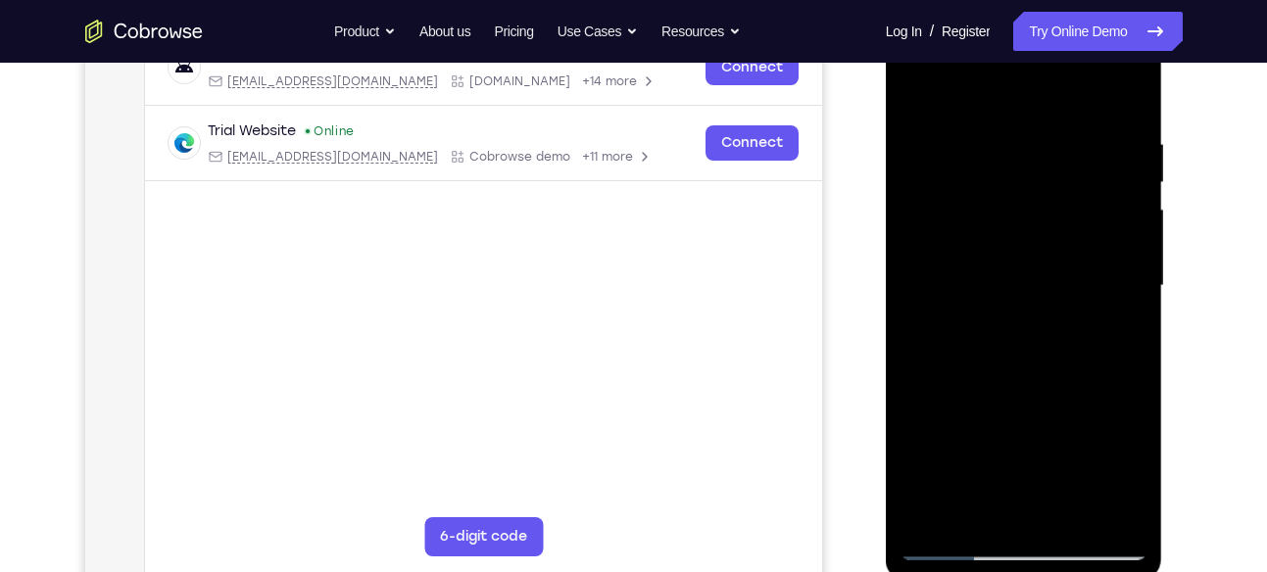
scroll to position [328, 0]
drag, startPoint x: 1019, startPoint y: 390, endPoint x: 899, endPoint y: -130, distance: 534.3
click at [899, 0] on html "Online web based iOS Simulators and Android Emulators. Run iPhone, iPad, Mobile…" at bounding box center [1025, 290] width 279 height 588
click at [929, 465] on div at bounding box center [1024, 285] width 247 height 549
click at [989, 320] on div at bounding box center [1024, 285] width 247 height 549
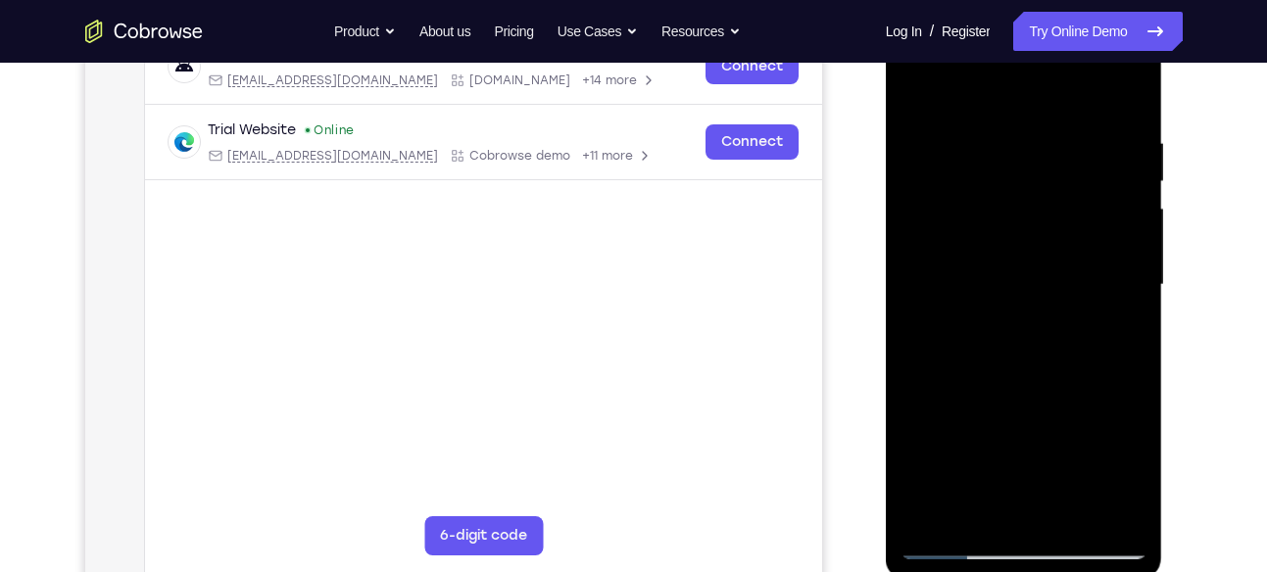
scroll to position [250, 0]
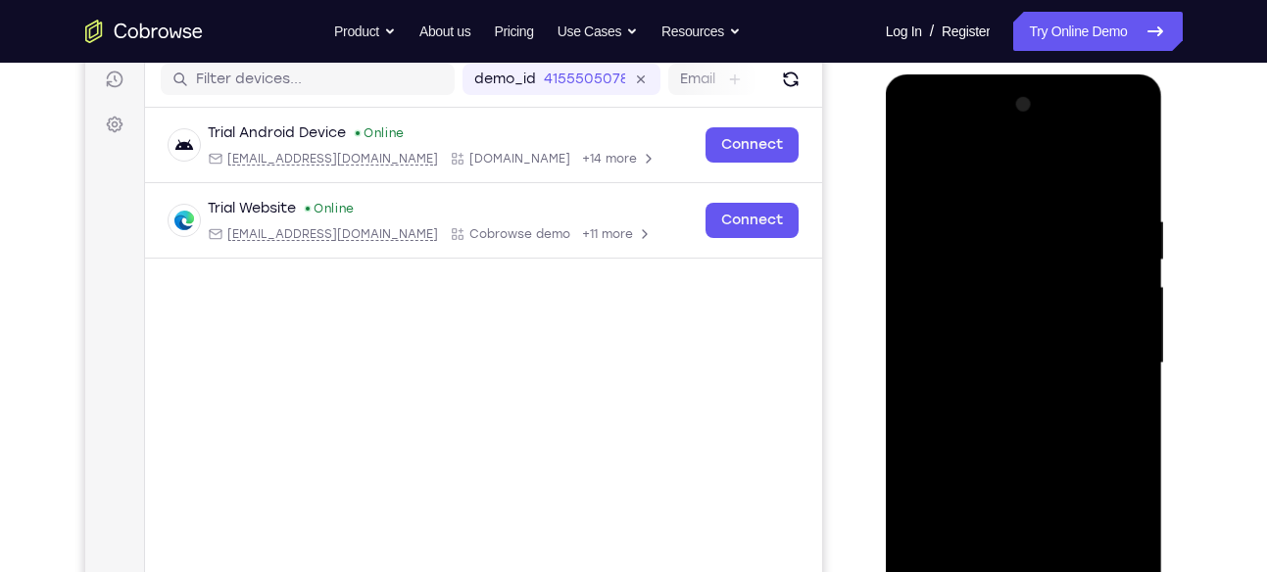
click at [1106, 133] on div at bounding box center [1024, 363] width 247 height 549
click at [1000, 161] on div at bounding box center [1024, 363] width 247 height 549
click at [934, 166] on div at bounding box center [1024, 363] width 247 height 549
click at [1130, 158] on div at bounding box center [1024, 363] width 247 height 549
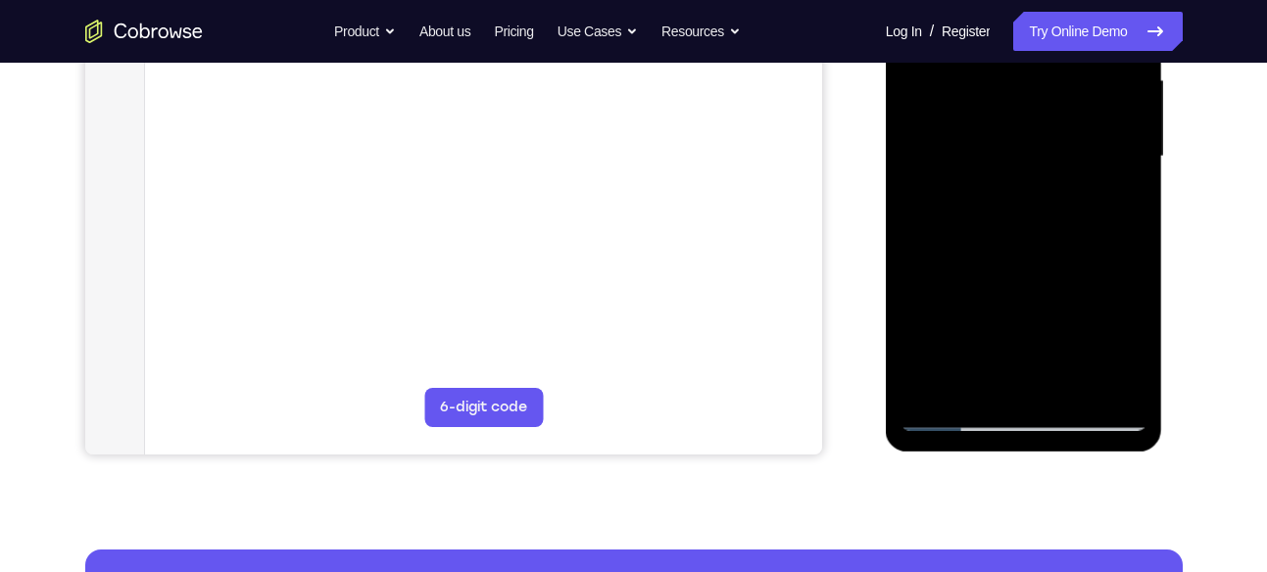
scroll to position [467, 0]
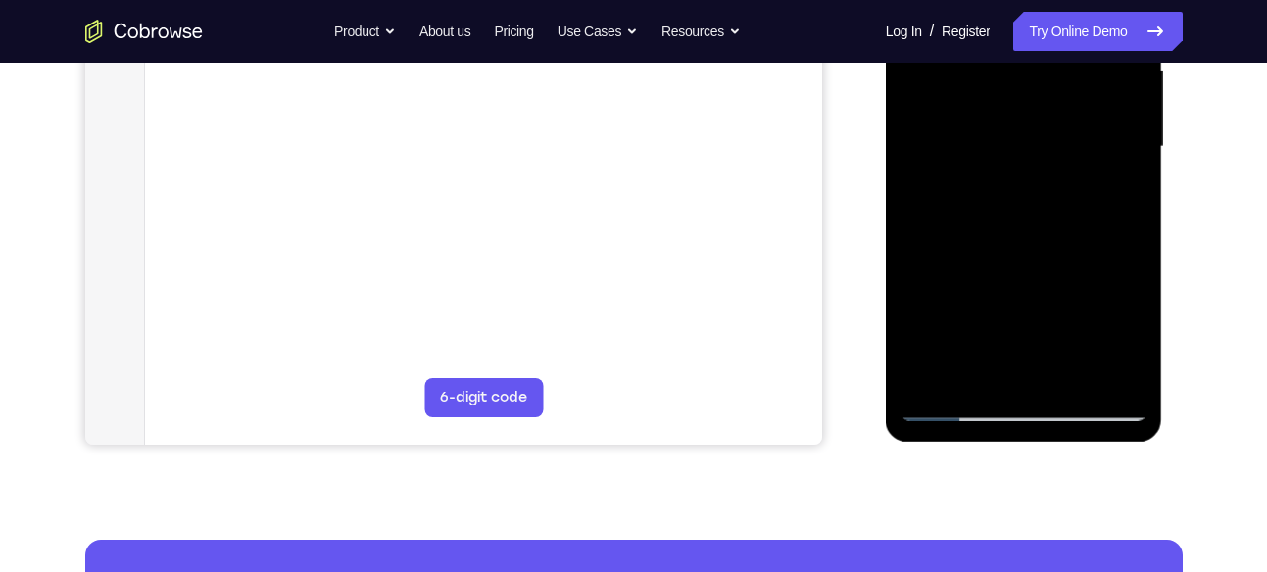
drag, startPoint x: 1044, startPoint y: 323, endPoint x: 975, endPoint y: -130, distance: 459.0
click at [975, 0] on div at bounding box center [1024, 150] width 277 height 584
click at [952, 377] on div at bounding box center [1024, 147] width 247 height 549
click at [990, 186] on div at bounding box center [1024, 147] width 247 height 549
